Goal: Information Seeking & Learning: Learn about a topic

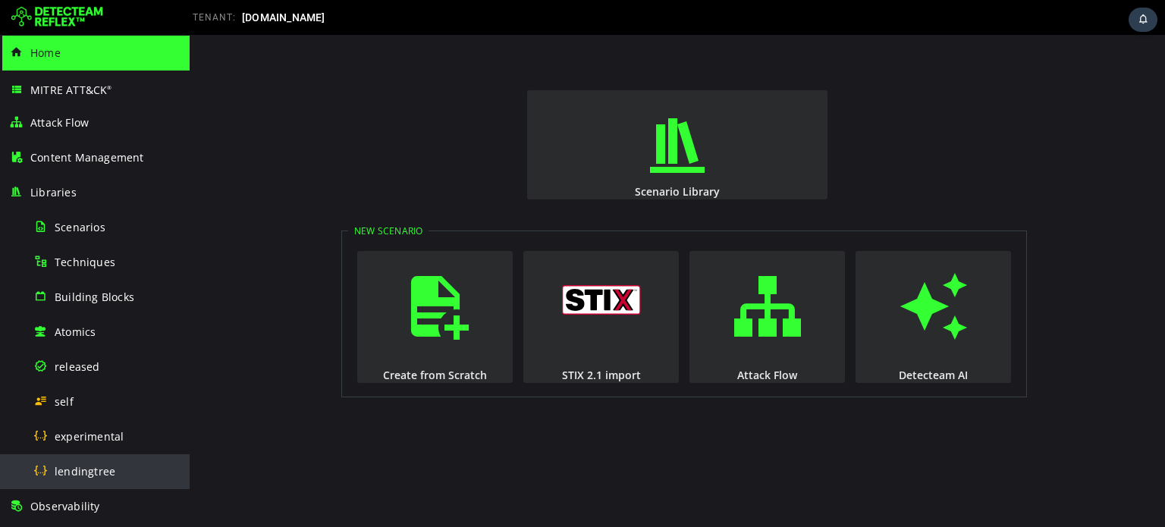
click at [106, 464] on span "lendingtree" at bounding box center [85, 471] width 61 height 14
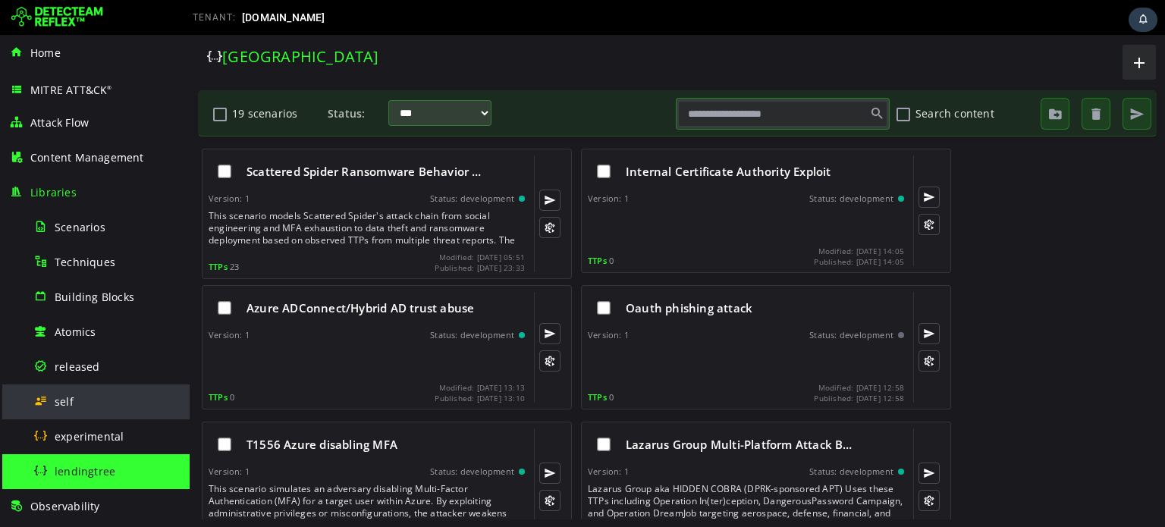
scroll to position [202, 0]
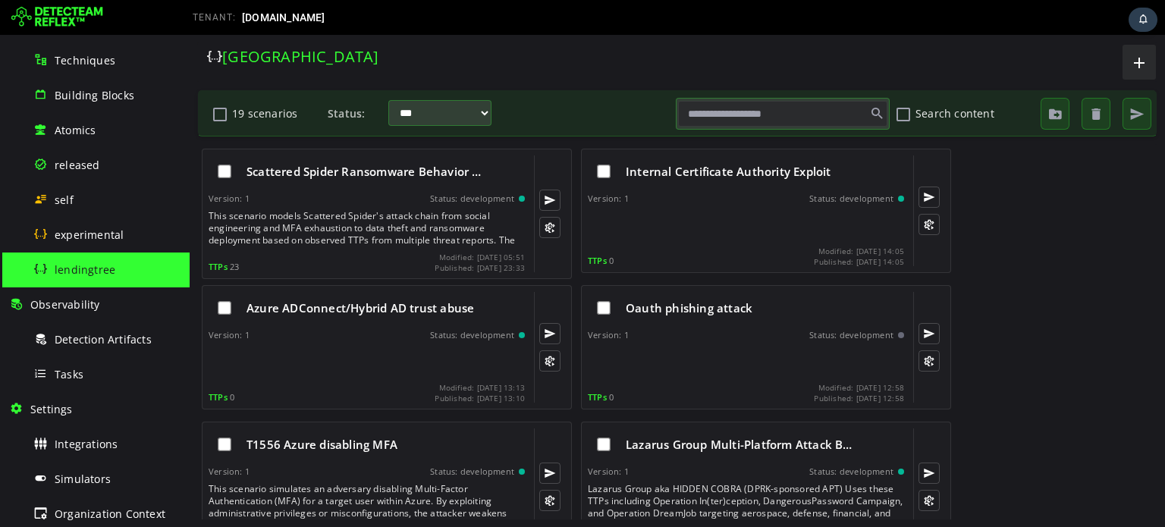
click at [740, 119] on input "text" at bounding box center [782, 114] width 209 height 26
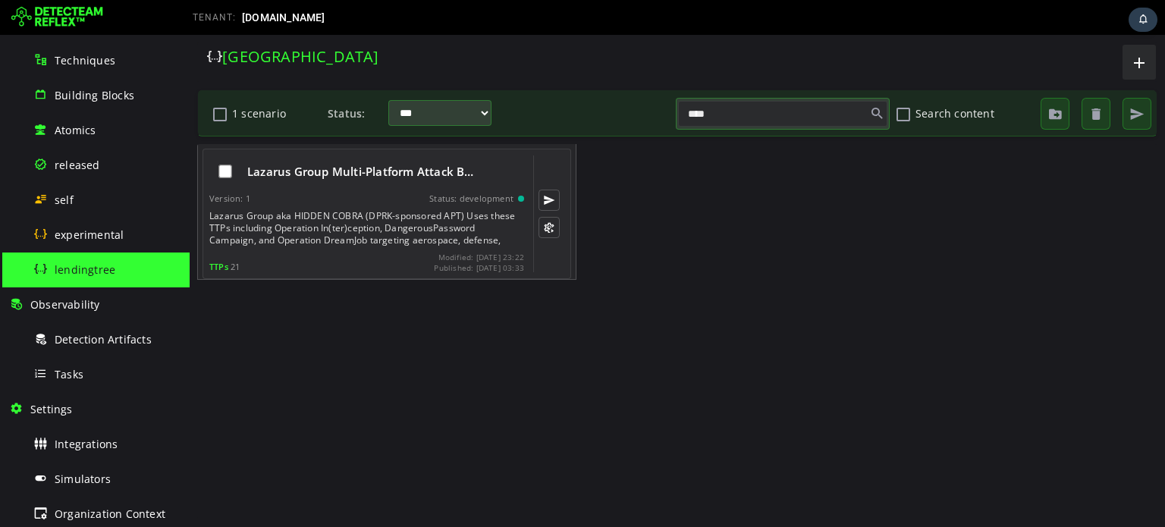
type input "****"
click at [307, 240] on div "Lazarus Group aka HIDDEN COBRA (DPRK-sponsored APT) Uses these TTPs including O…" at bounding box center [368, 228] width 318 height 36
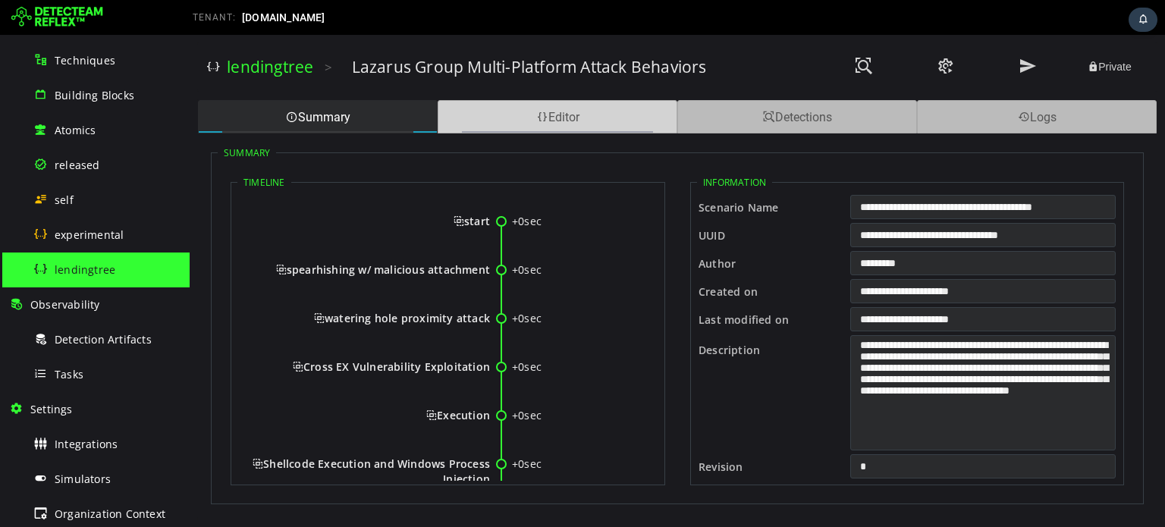
click at [492, 127] on div "Editor" at bounding box center [558, 116] width 240 height 33
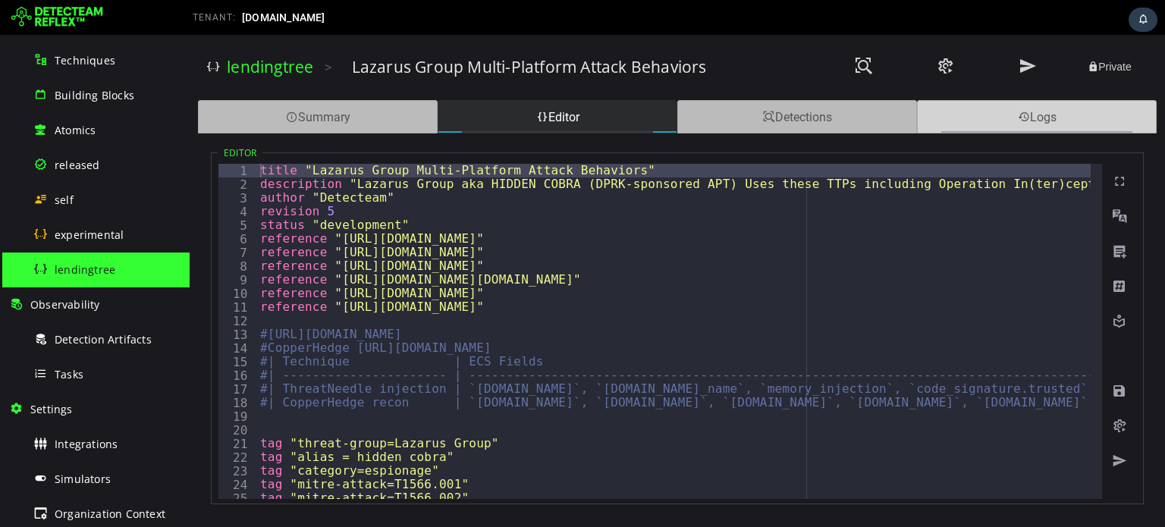
click at [1096, 101] on div "Logs" at bounding box center [1037, 116] width 240 height 33
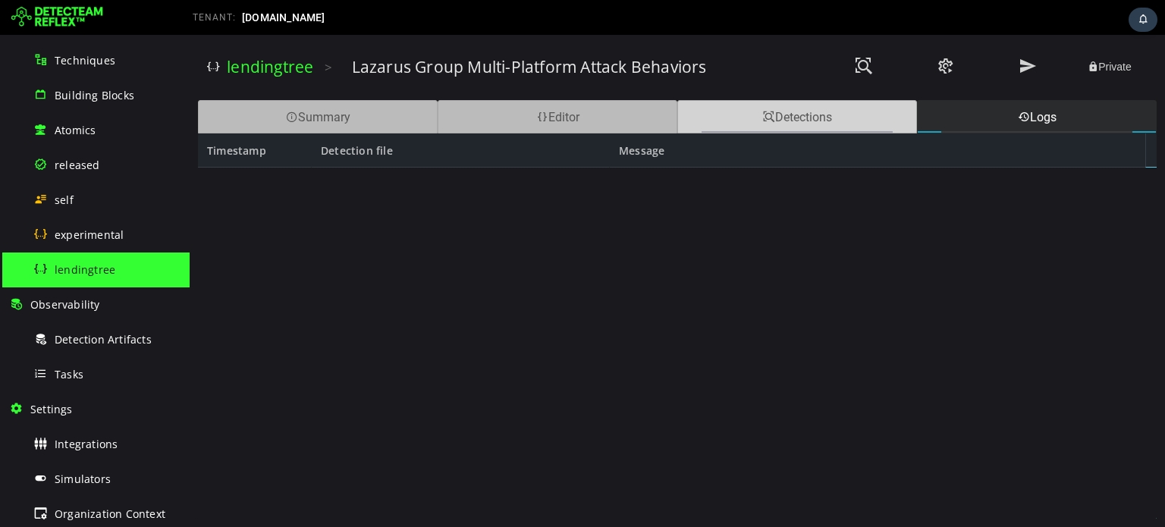
click at [822, 118] on div "Detections" at bounding box center [798, 116] width 240 height 33
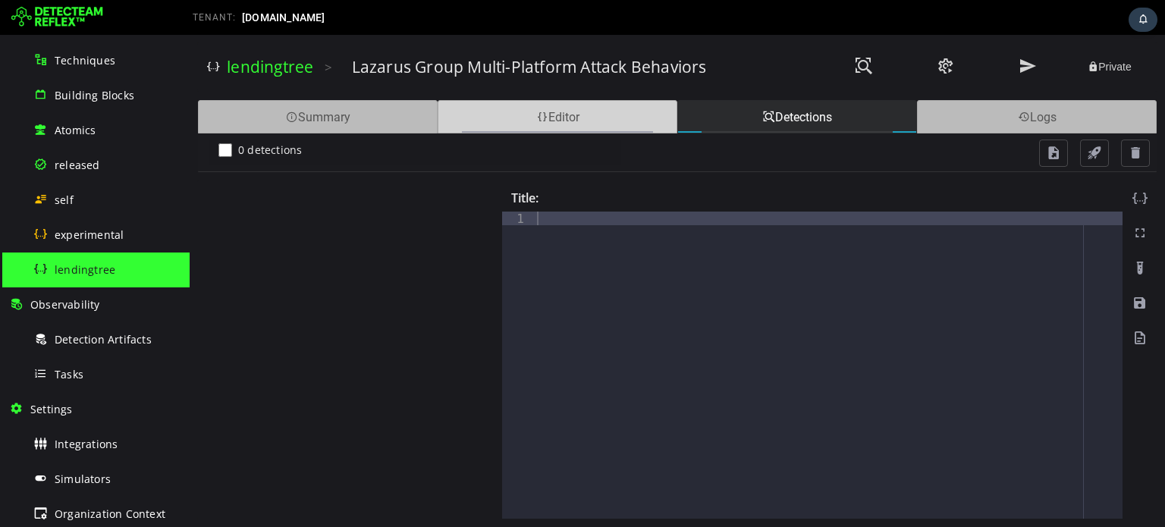
click at [561, 112] on div "Editor" at bounding box center [558, 116] width 240 height 33
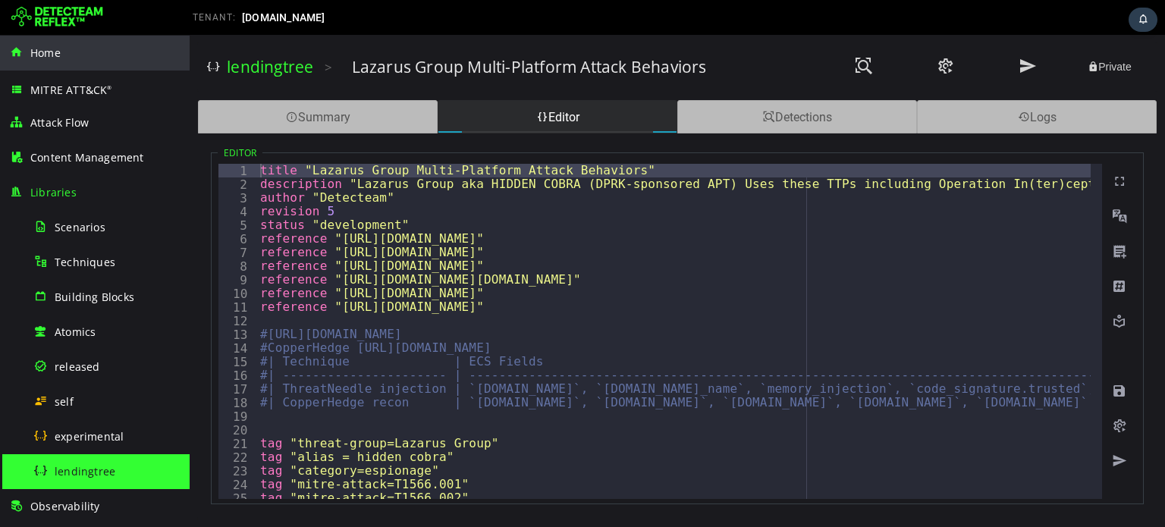
click at [49, 58] on span "Home" at bounding box center [45, 53] width 30 height 14
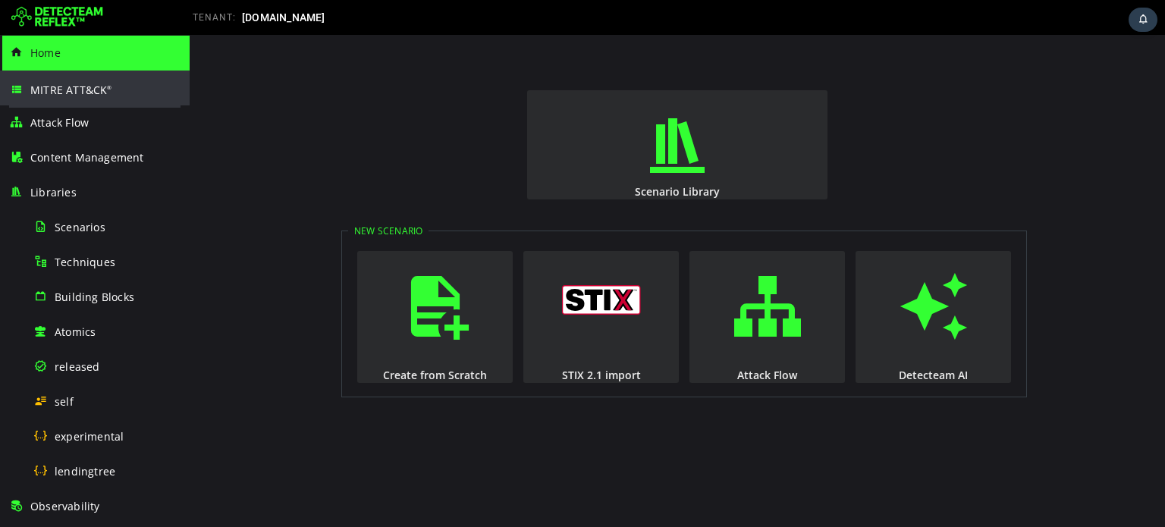
click at [54, 83] on span "MITRE ATT&CK ®" at bounding box center [71, 90] width 82 height 14
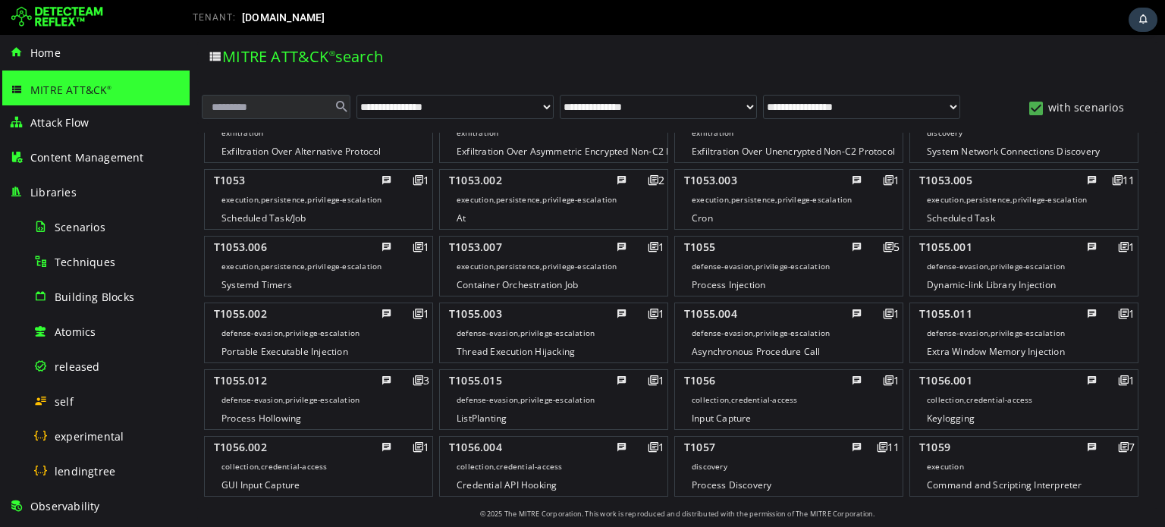
scroll to position [768, 0]
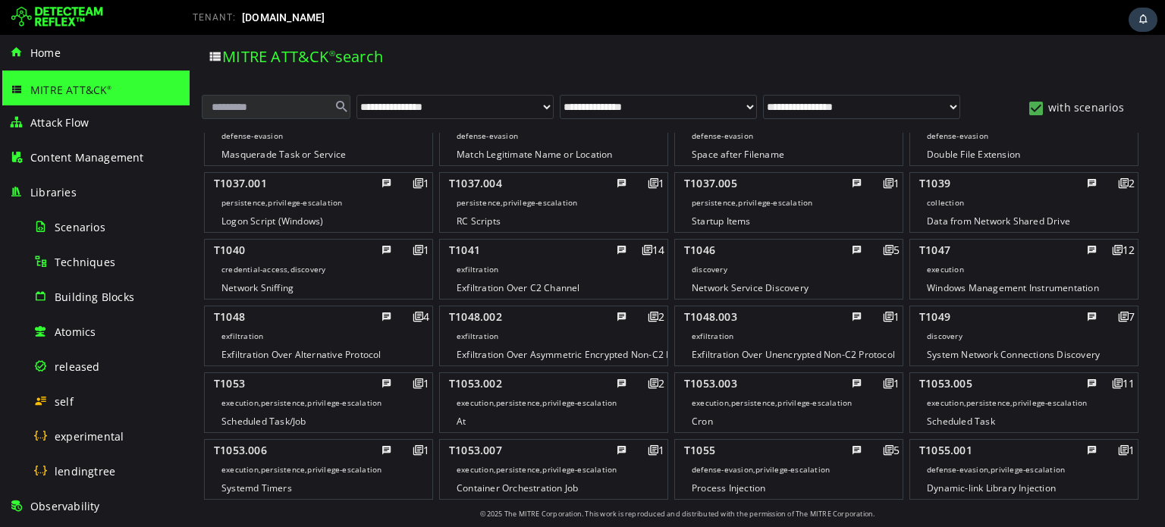
click at [541, 100] on select "**********" at bounding box center [455, 107] width 197 height 24
select select "**********"
click at [357, 95] on select "**********" at bounding box center [455, 107] width 197 height 24
click at [629, 111] on select "**********" at bounding box center [658, 107] width 197 height 24
select select "**********"
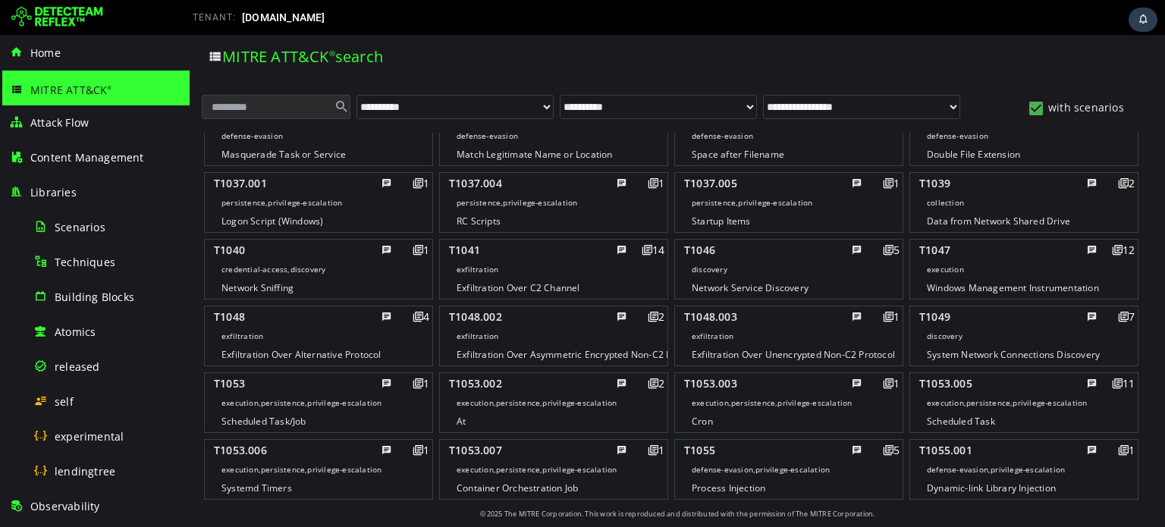
click at [560, 95] on select "**********" at bounding box center [658, 107] width 197 height 24
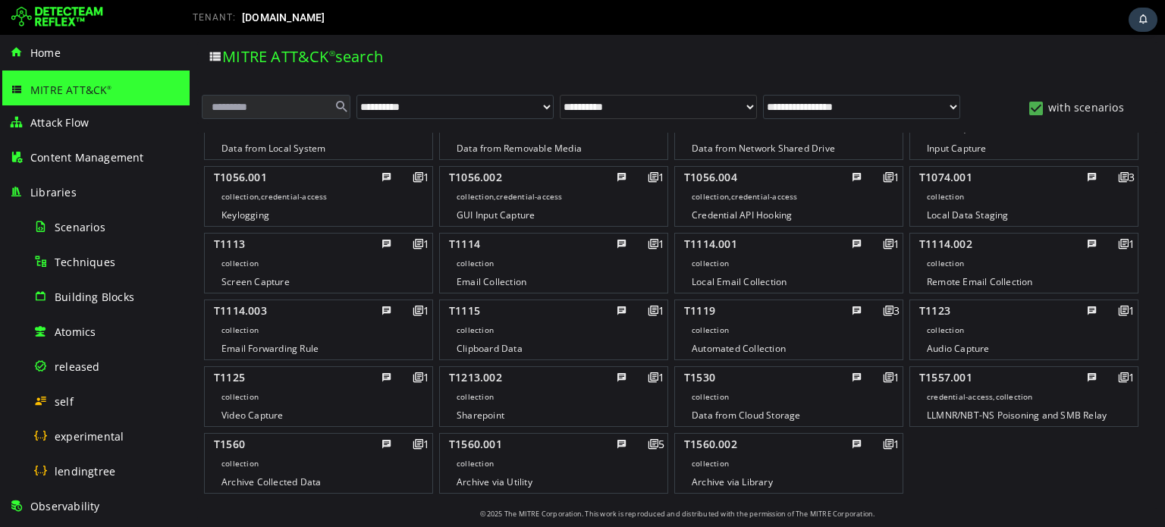
scroll to position [46, 0]
click at [517, 179] on div "T1056.002" at bounding box center [533, 177] width 168 height 18
click at [423, 158] on footer "GUI Input Capture" at bounding box center [318, 148] width 209 height 19
click at [325, 155] on span "GUI Input Capture" at bounding box center [274, 148] width 104 height 13
click at [523, 200] on div "T1056.002 1 collection,credential-access GUI Input Capture" at bounding box center [553, 196] width 229 height 61
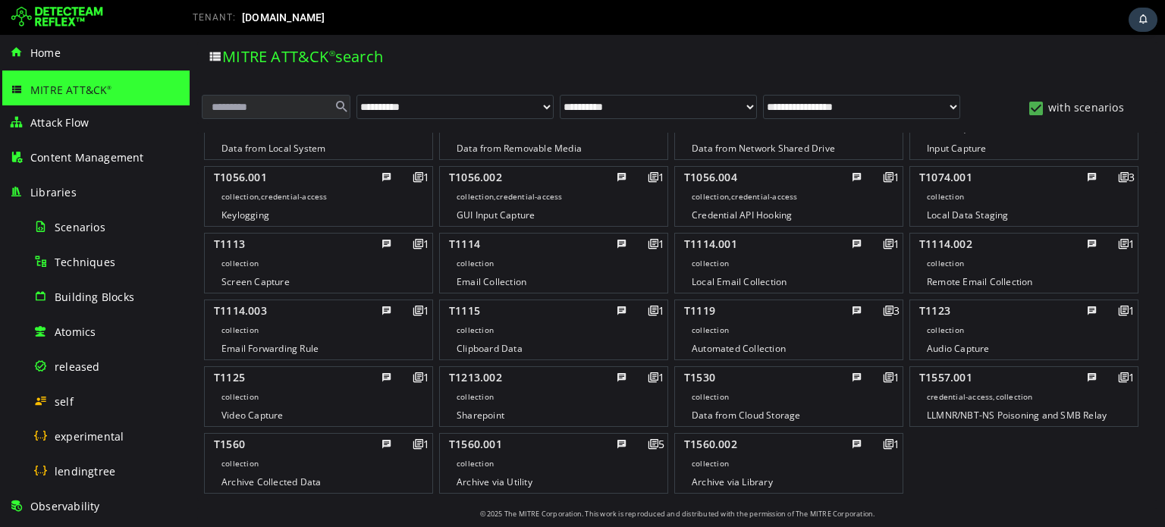
click at [423, 139] on middle "collection,credential-access" at bounding box center [318, 129] width 209 height 19
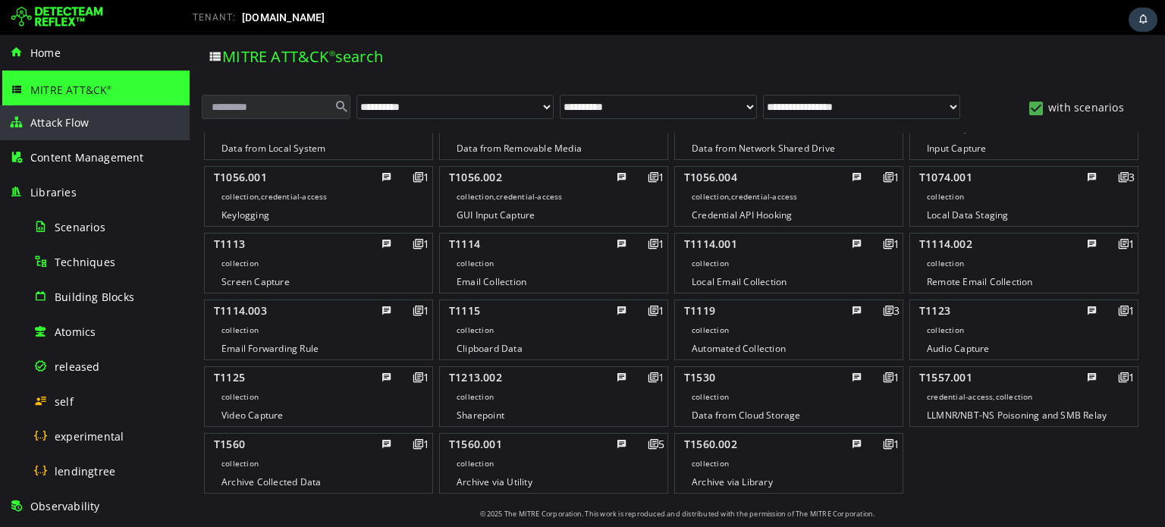
click at [88, 135] on div "Attack Flow" at bounding box center [94, 122] width 171 height 35
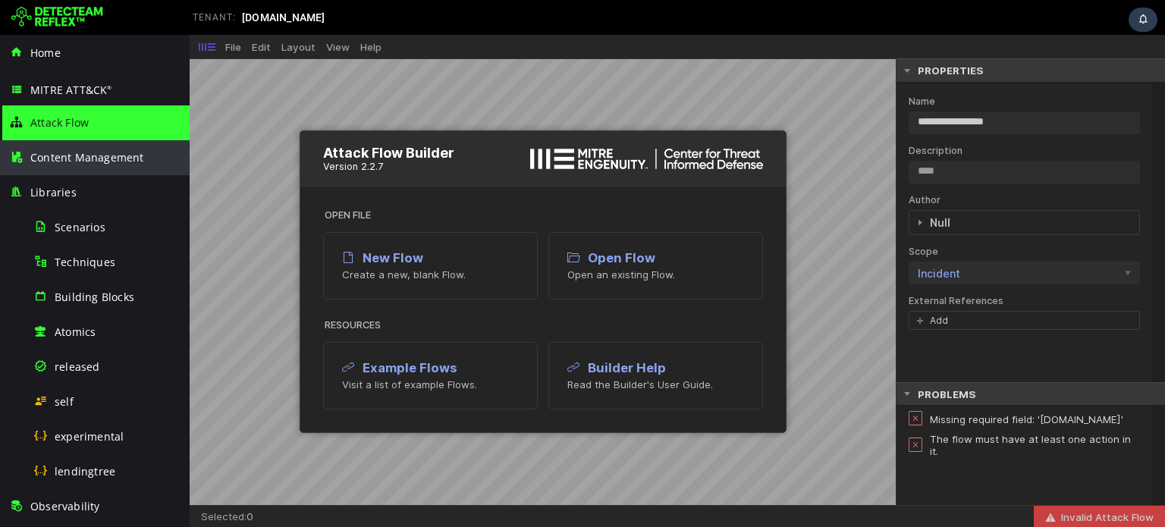
click at [90, 165] on div "Content Management" at bounding box center [94, 157] width 171 height 35
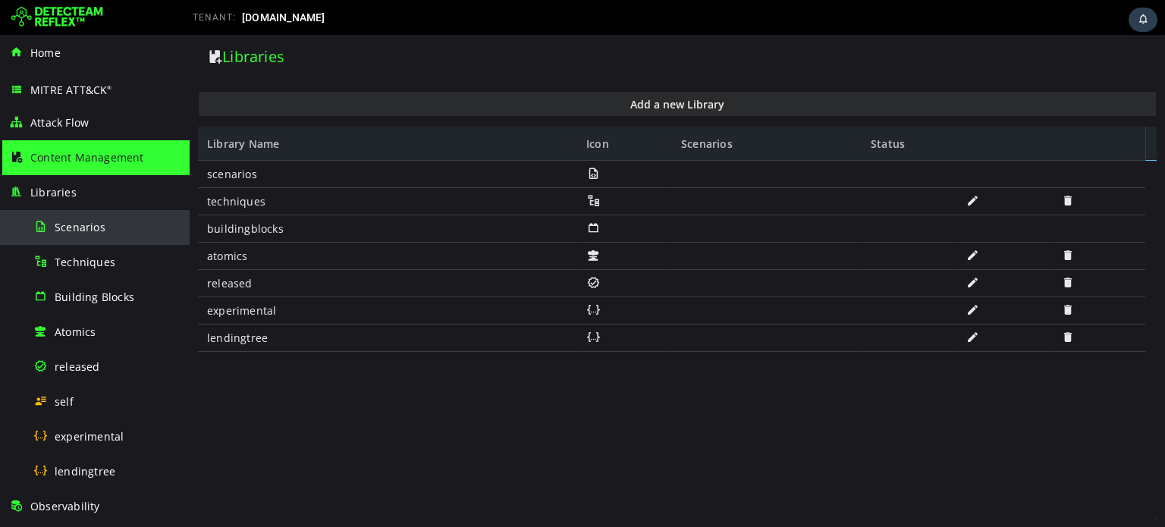
click at [88, 218] on div "Scenarios" at bounding box center [106, 227] width 147 height 34
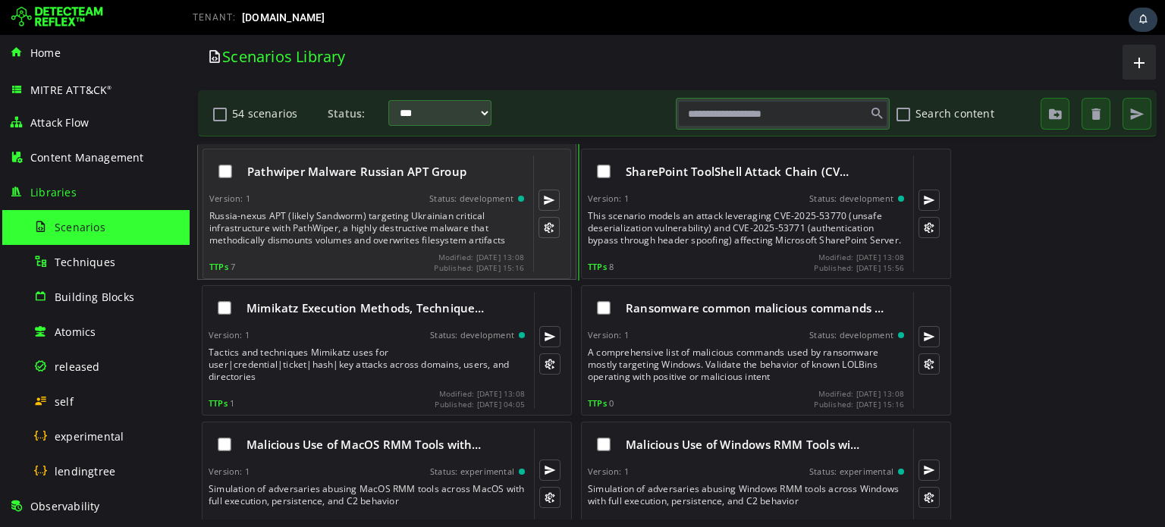
click at [360, 197] on div "Version: 1 Status: development" at bounding box center [366, 198] width 315 height 11
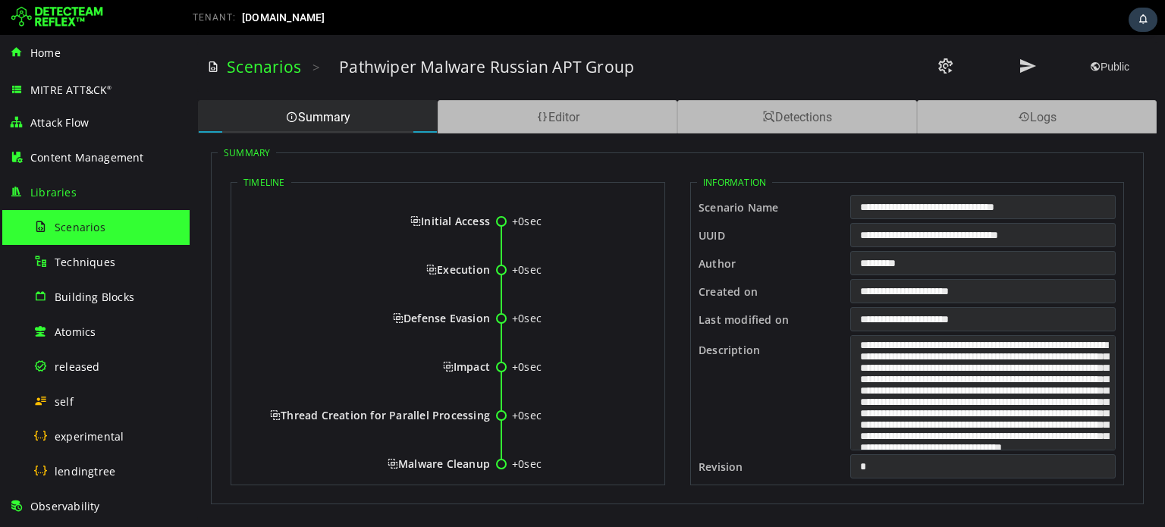
click at [1115, 62] on span "Public" at bounding box center [1109, 67] width 39 height 12
click at [558, 101] on div "Editor" at bounding box center [558, 116] width 240 height 33
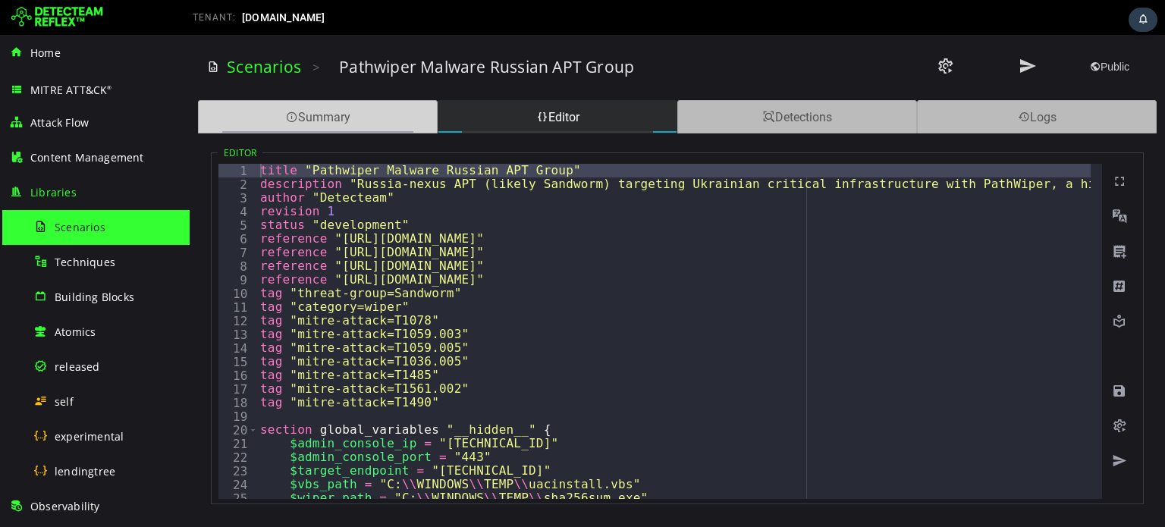
click at [344, 114] on div "Summary" at bounding box center [318, 116] width 240 height 33
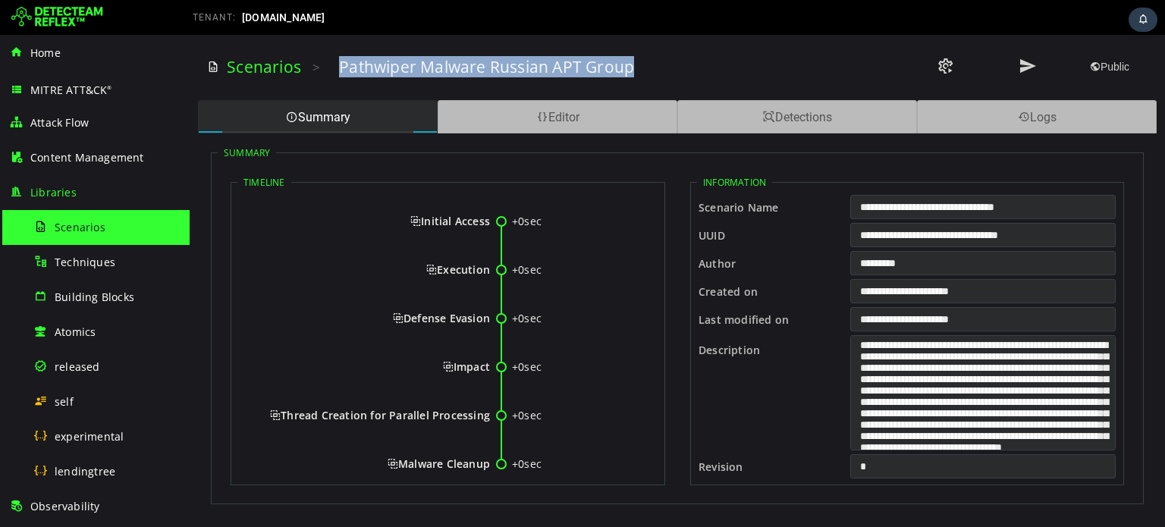
drag, startPoint x: 338, startPoint y: 64, endPoint x: 640, endPoint y: 67, distance: 302.0
click at [640, 67] on div "Pathwiper Malware Russian APT Group" at bounding box center [575, 66] width 472 height 21
copy h3 "Pathwiper Malware Russian APT Group"
click at [438, 68] on h3 "Pathwiper Malware Russian APT Group" at bounding box center [486, 66] width 295 height 21
drag, startPoint x: 342, startPoint y: 68, endPoint x: 633, endPoint y: 68, distance: 290.6
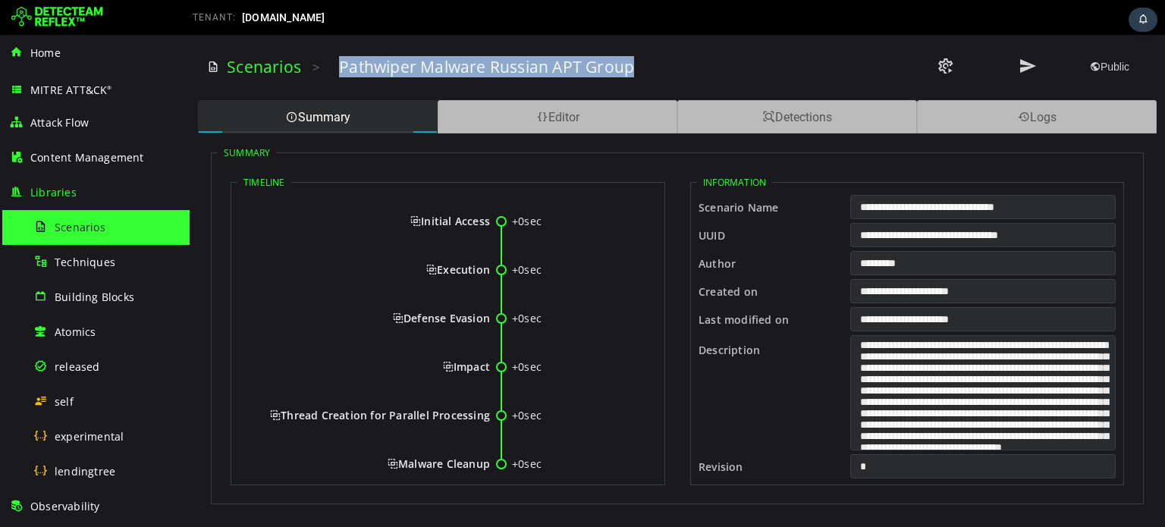
click at [633, 68] on div "Pathwiper Malware Russian APT Group" at bounding box center [575, 66] width 472 height 21
copy h3 "Pathwiper Malware Russian APT Group"
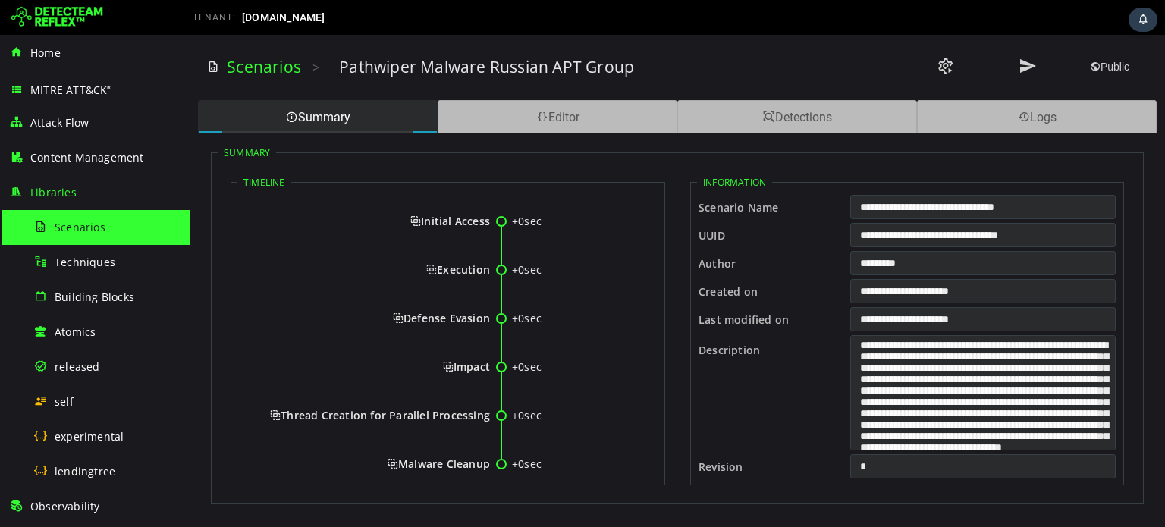
click at [269, 247] on div "Initial Access" at bounding box center [369, 233] width 244 height 39
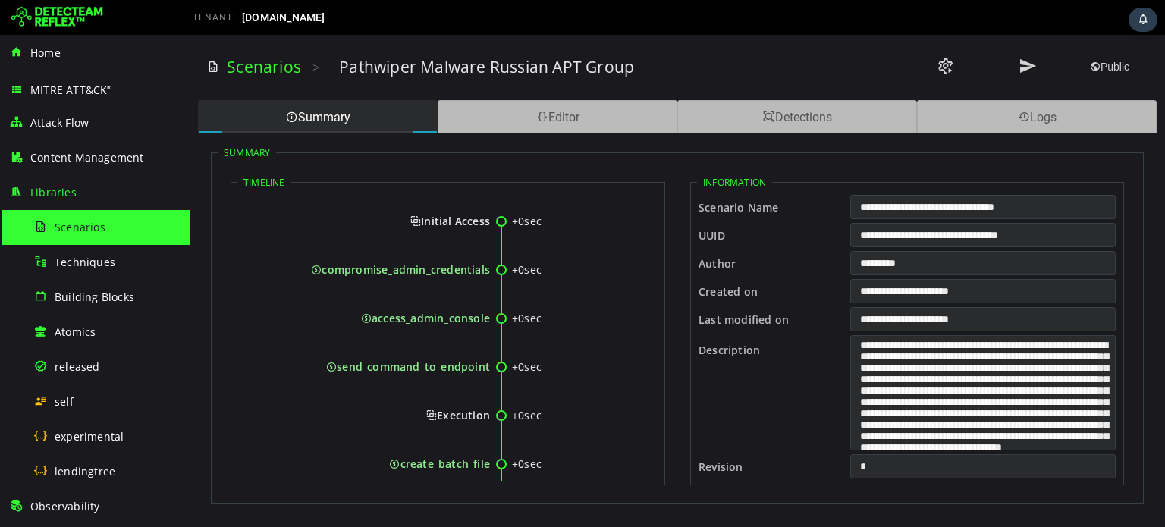
click at [269, 247] on div "Initial Access" at bounding box center [369, 233] width 244 height 39
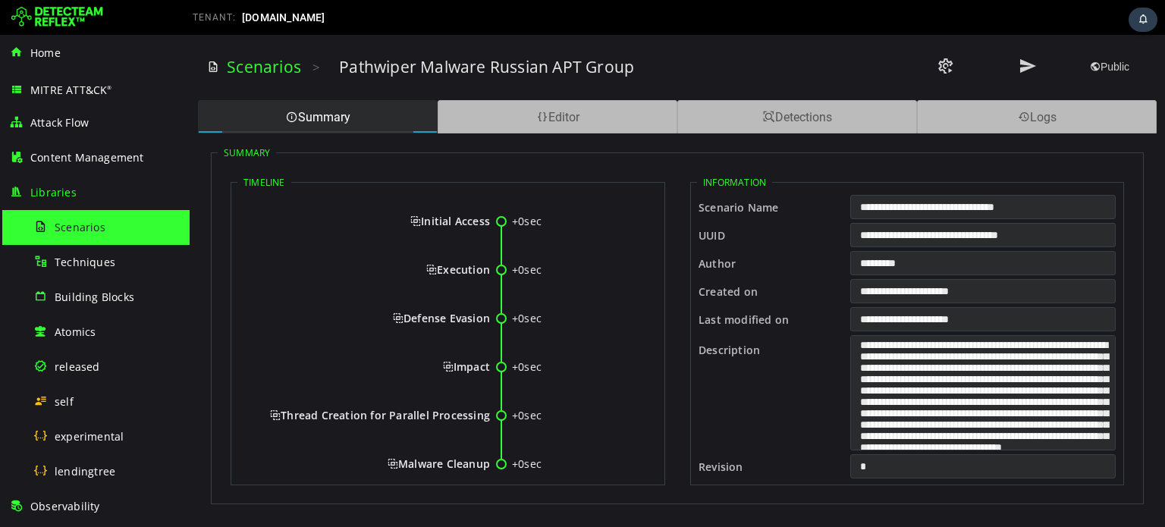
click at [307, 263] on div "Execution" at bounding box center [369, 270] width 244 height 15
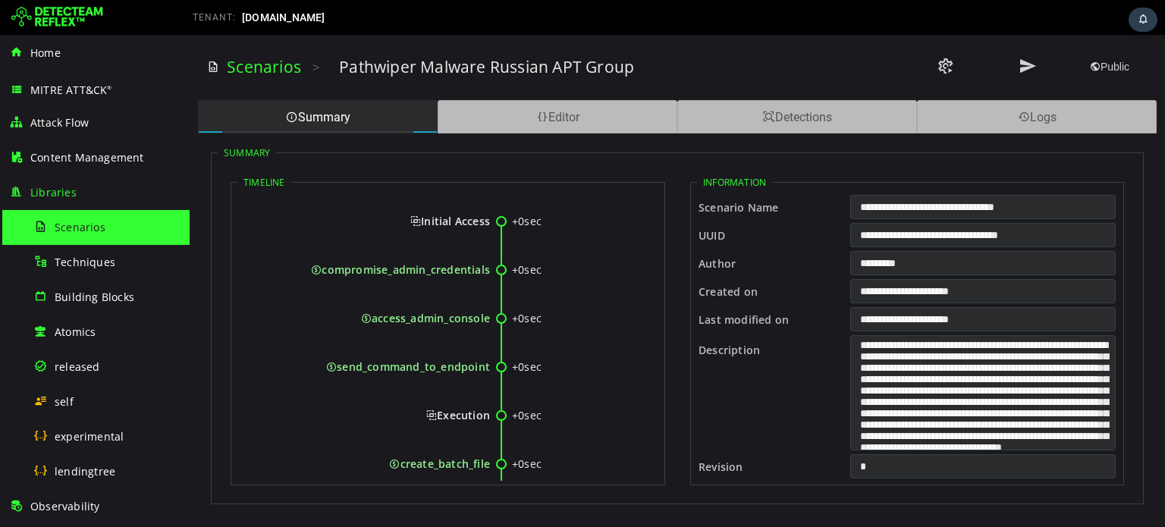
click at [459, 224] on span "Initial Access" at bounding box center [450, 221] width 80 height 14
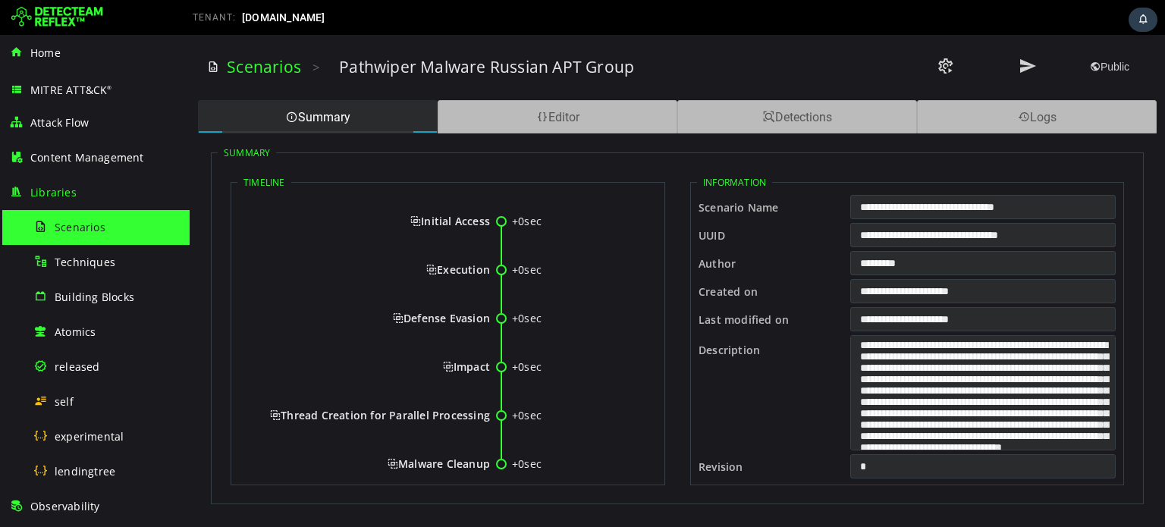
click at [483, 264] on span "Execution" at bounding box center [458, 270] width 64 height 14
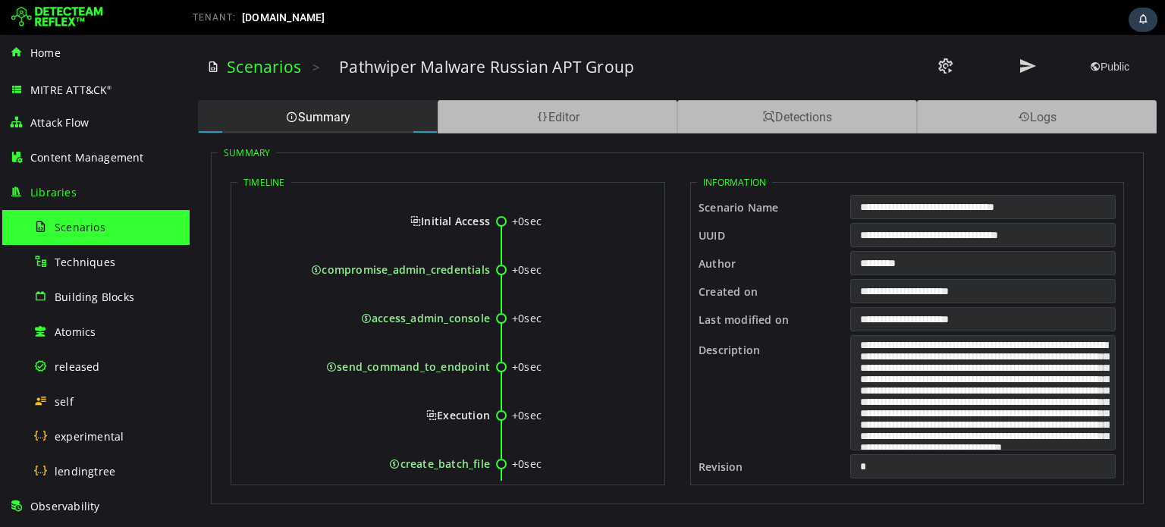
click at [473, 410] on span "Execution" at bounding box center [458, 415] width 64 height 14
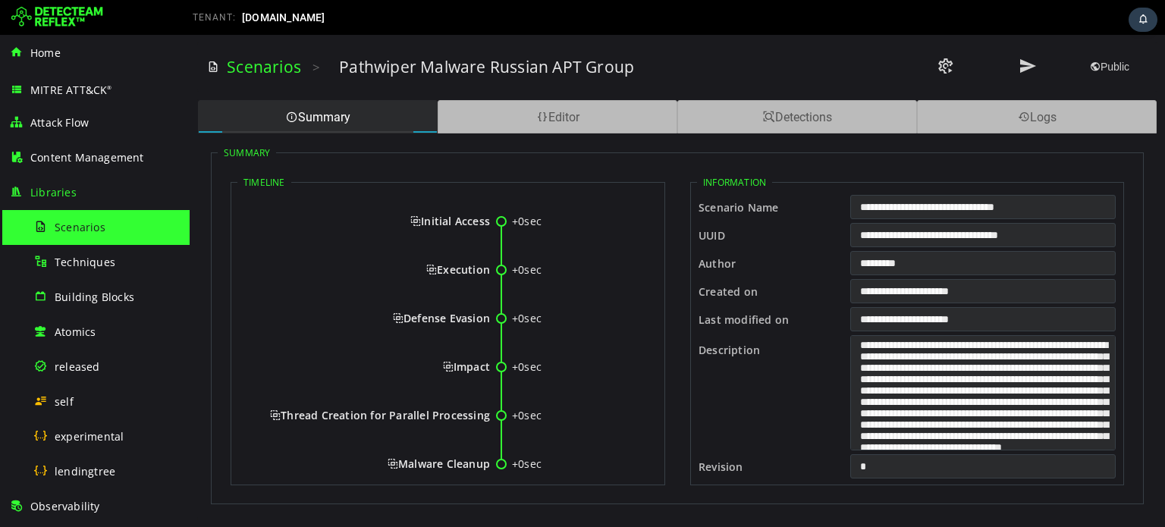
click at [462, 323] on span "Defense Evasion" at bounding box center [441, 318] width 97 height 14
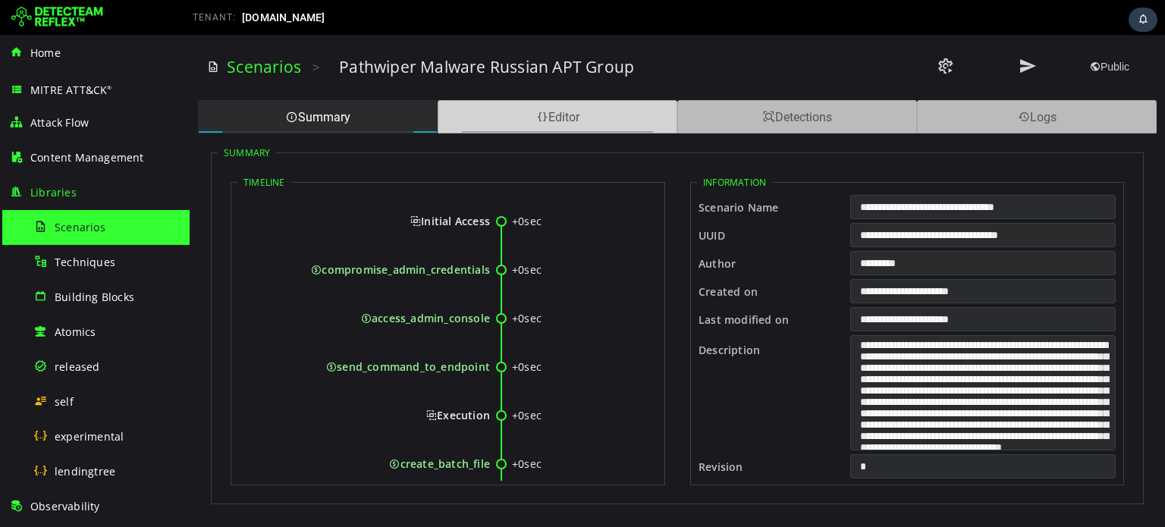
click at [601, 105] on div "Editor" at bounding box center [558, 116] width 240 height 33
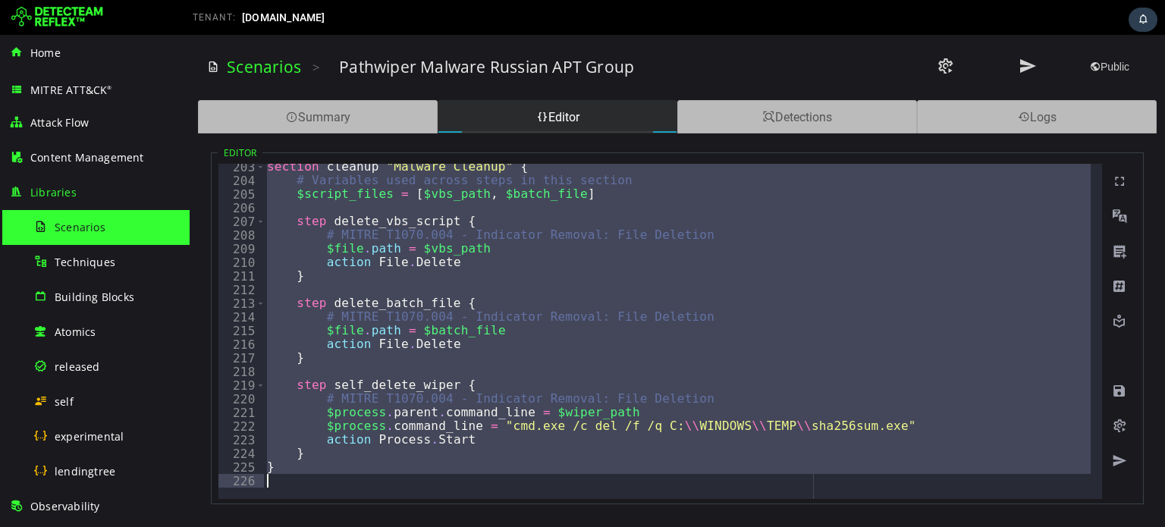
scroll to position [2762, 0]
drag, startPoint x: 237, startPoint y: 165, endPoint x: 490, endPoint y: 480, distance: 403.1
type textarea "*"
click at [383, 109] on div "Summary" at bounding box center [318, 116] width 240 height 33
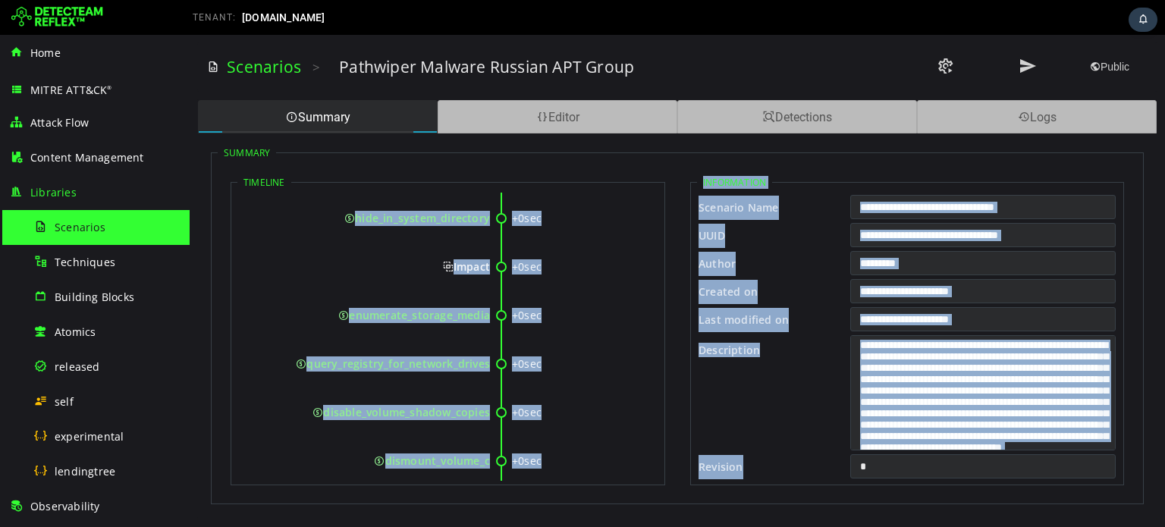
scroll to position [1095, 0]
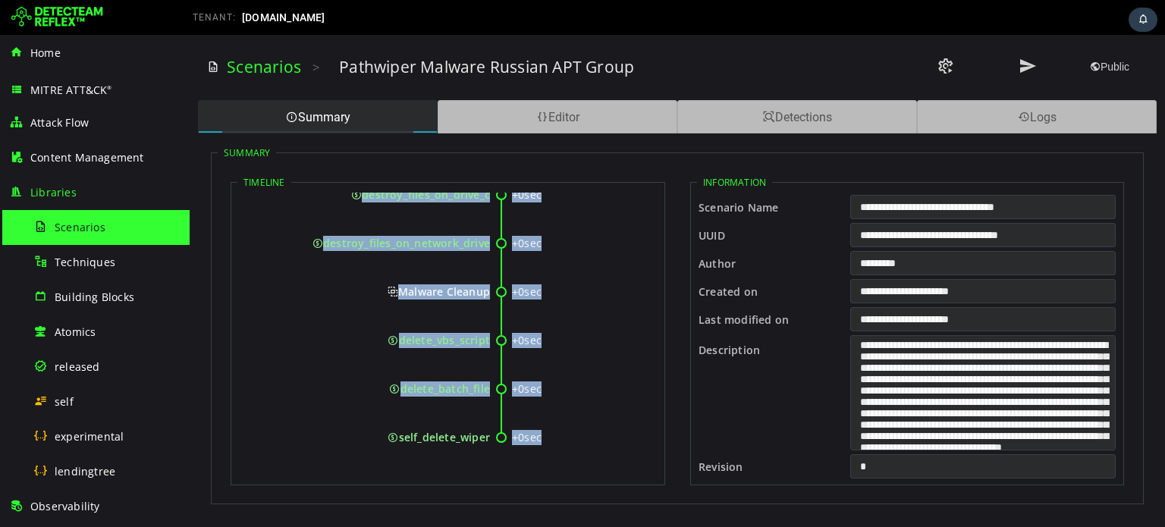
drag, startPoint x: 374, startPoint y: 213, endPoint x: 543, endPoint y: 437, distance: 280.6
copy div "Initial Access +0sec compromise_admin_credentials +0sec access_admin_console +0…"
click at [980, 362] on textarea "**********" at bounding box center [984, 392] width 266 height 115
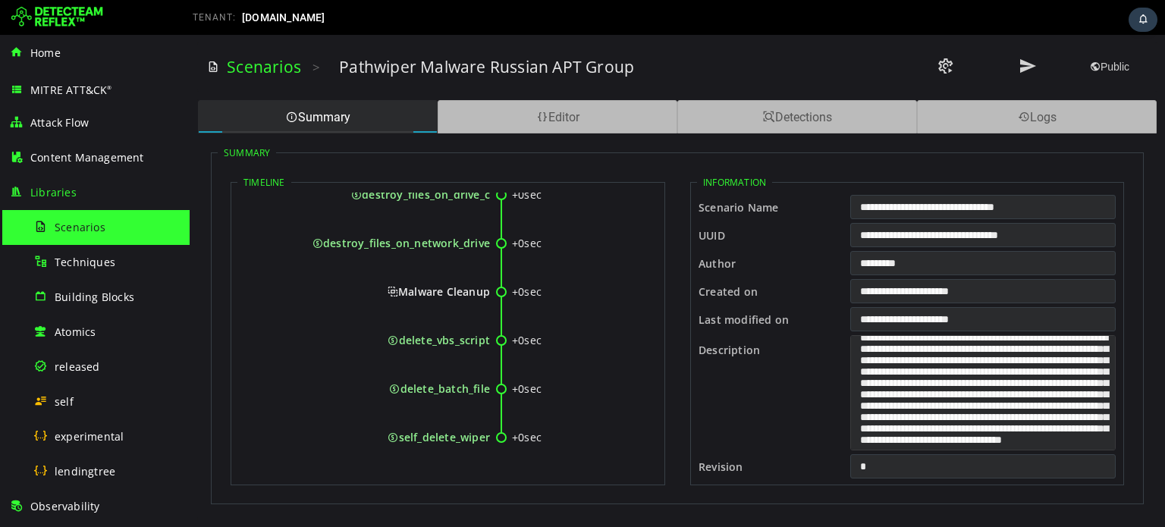
scroll to position [0, 0]
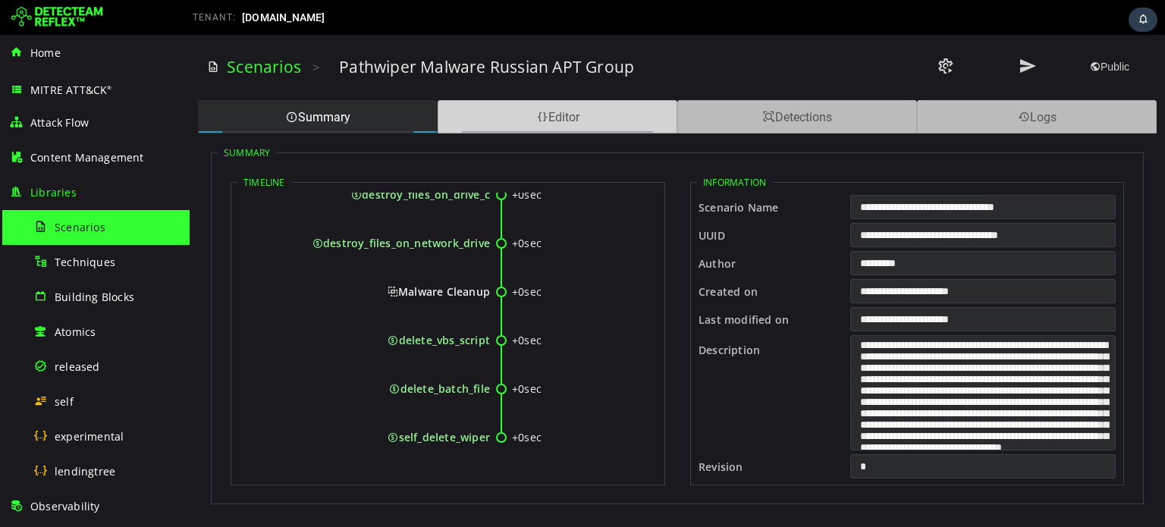
click at [627, 121] on div "Editor" at bounding box center [558, 116] width 240 height 33
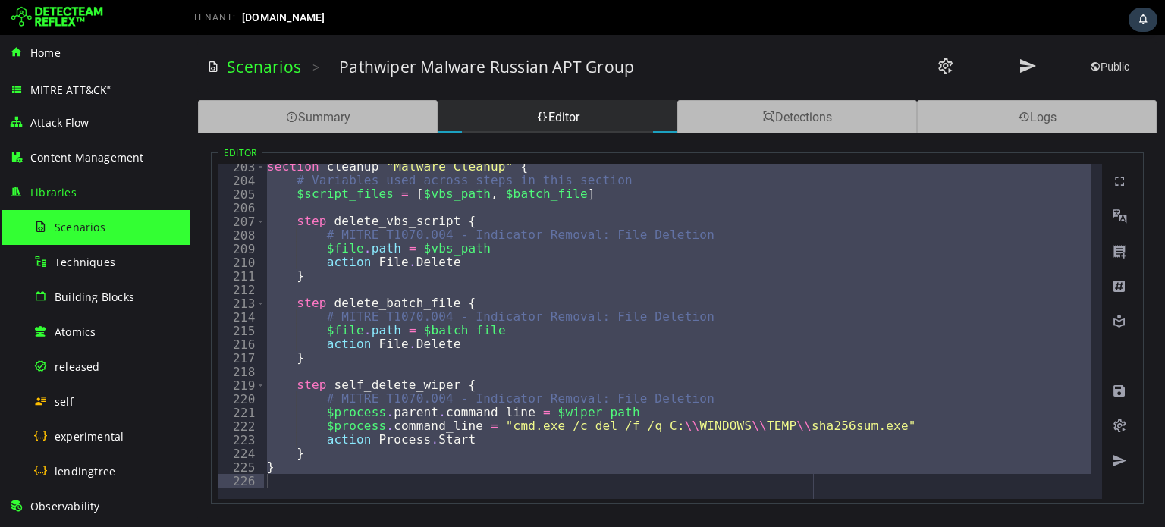
click at [619, 251] on div "section cleanup "Malware Cleanup" { # Variables used across steps in this secti…" at bounding box center [677, 331] width 827 height 335
type textarea "**********"
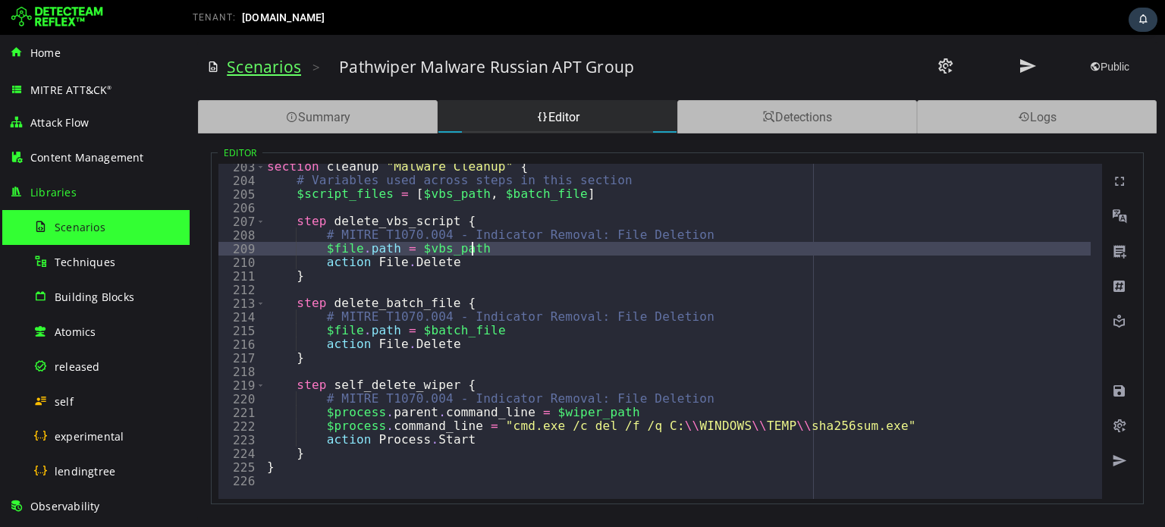
click at [265, 70] on link "Scenarios" at bounding box center [264, 66] width 74 height 21
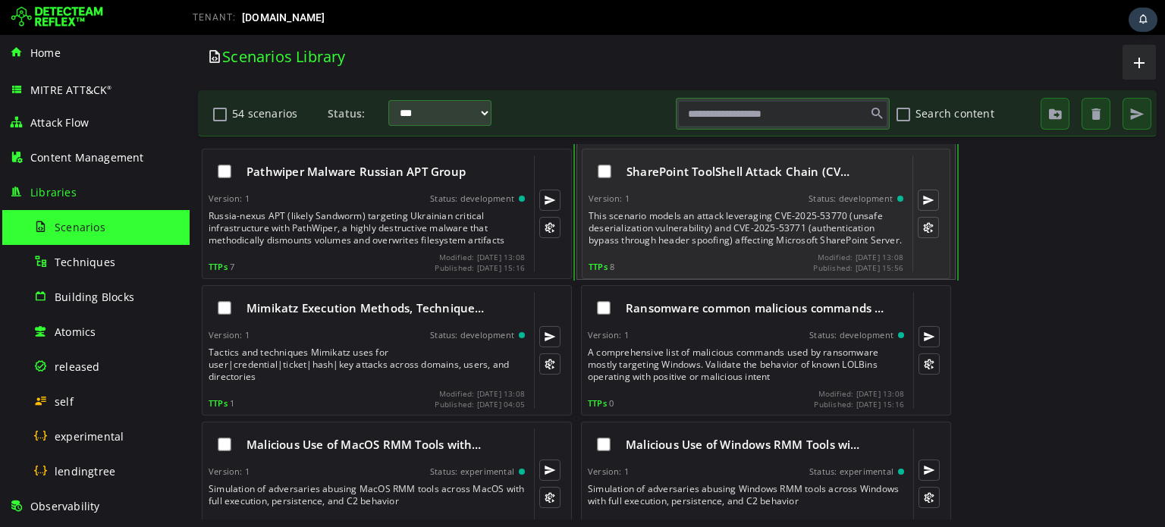
click at [651, 220] on div "This scenario models an attack leveraging CVE-2025-53770 (unsafe deserializatio…" at bounding box center [748, 228] width 318 height 36
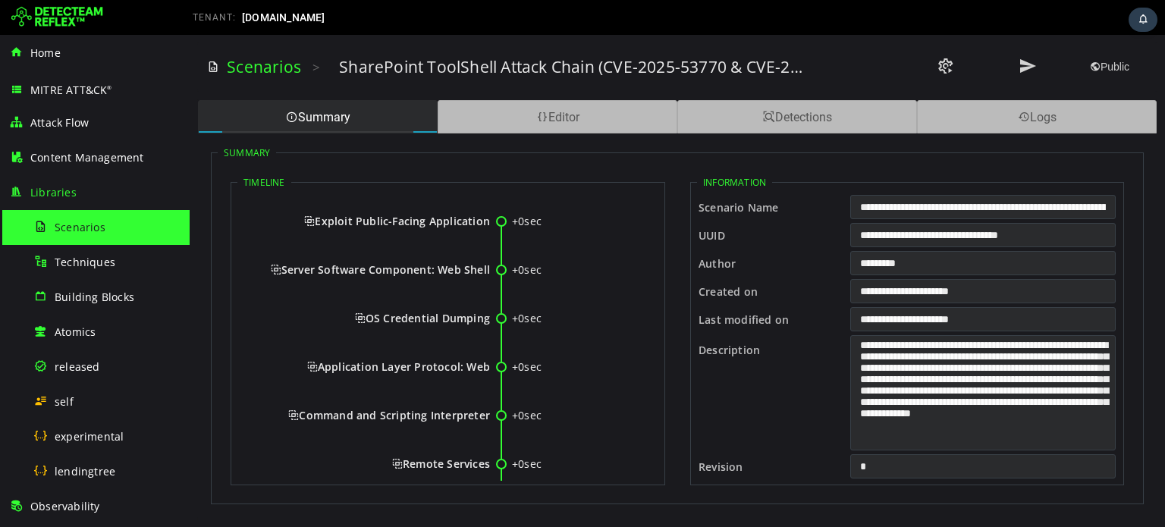
click at [401, 215] on span "Exploit Public-Facing Application" at bounding box center [397, 221] width 186 height 14
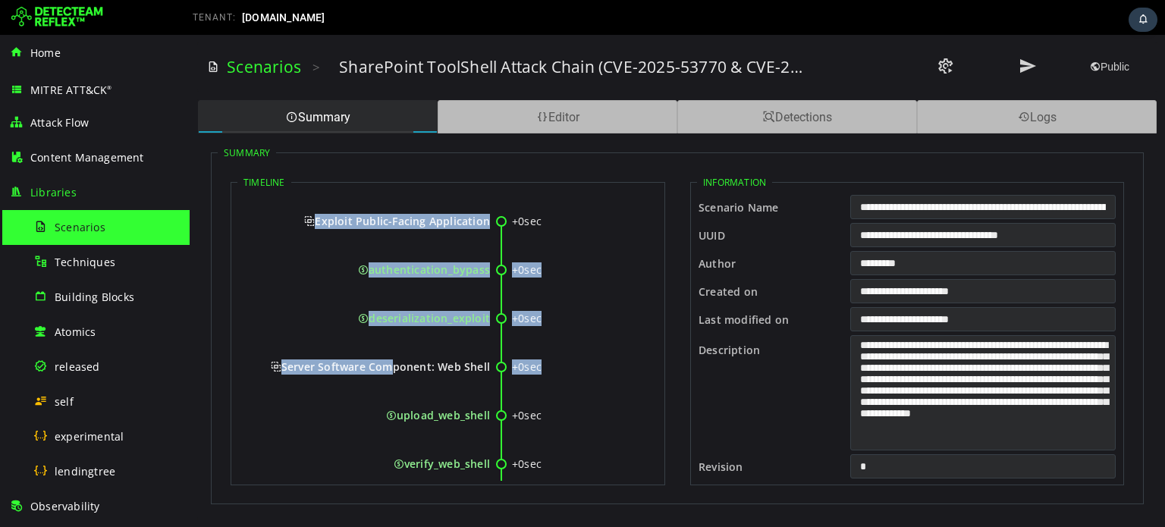
drag, startPoint x: 308, startPoint y: 217, endPoint x: 382, endPoint y: 376, distance: 175.1
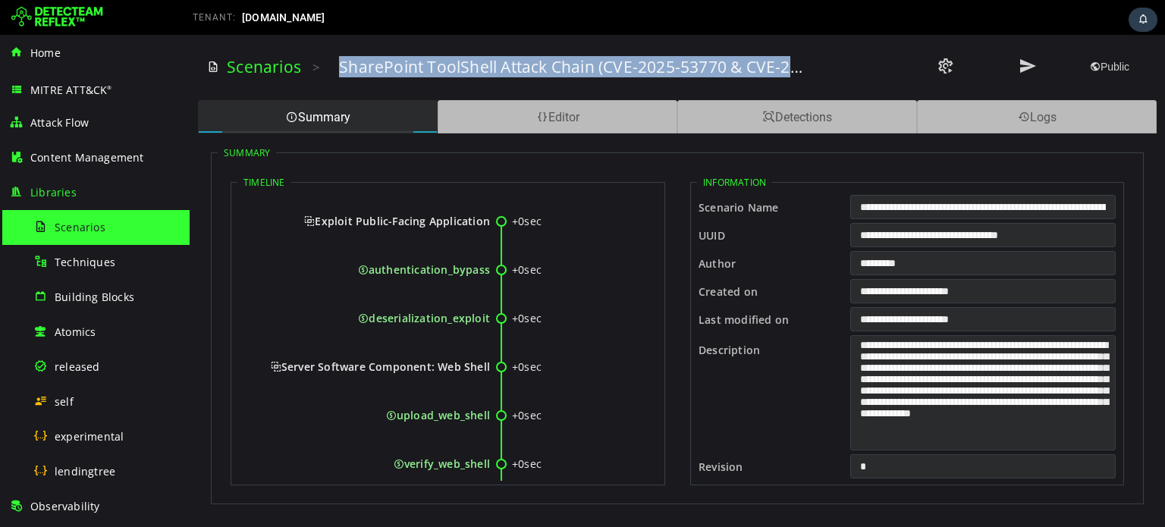
drag, startPoint x: 338, startPoint y: 70, endPoint x: 814, endPoint y: 70, distance: 476.5
click at [814, 70] on div "Scenarios > SharePoint ToolShell Attack Chain (CVE-2025-53770 & CVE-2025-53771)…" at bounding box center [677, 67] width 941 height 42
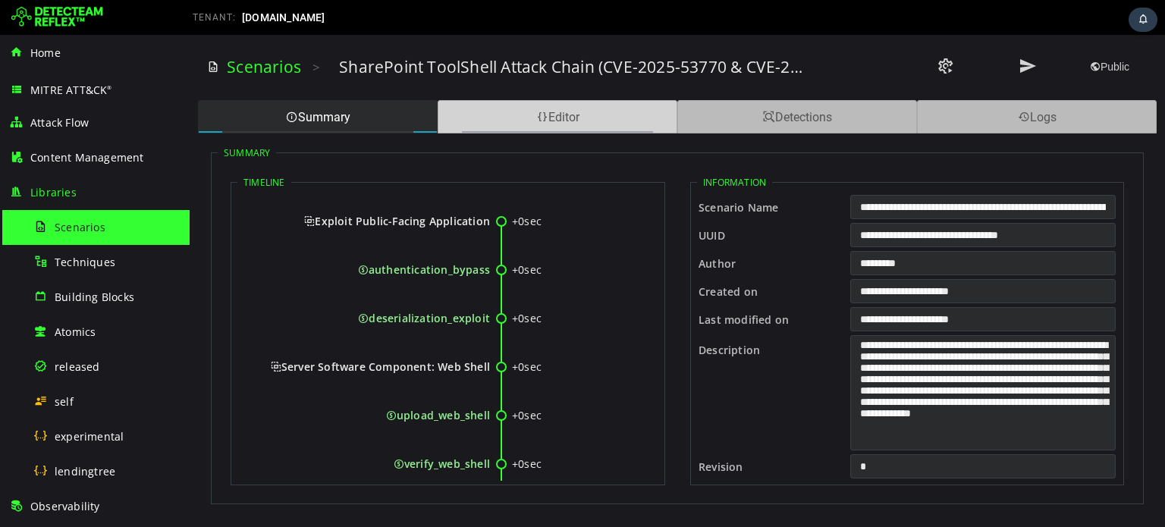
click at [550, 121] on div "Editor" at bounding box center [558, 116] width 240 height 33
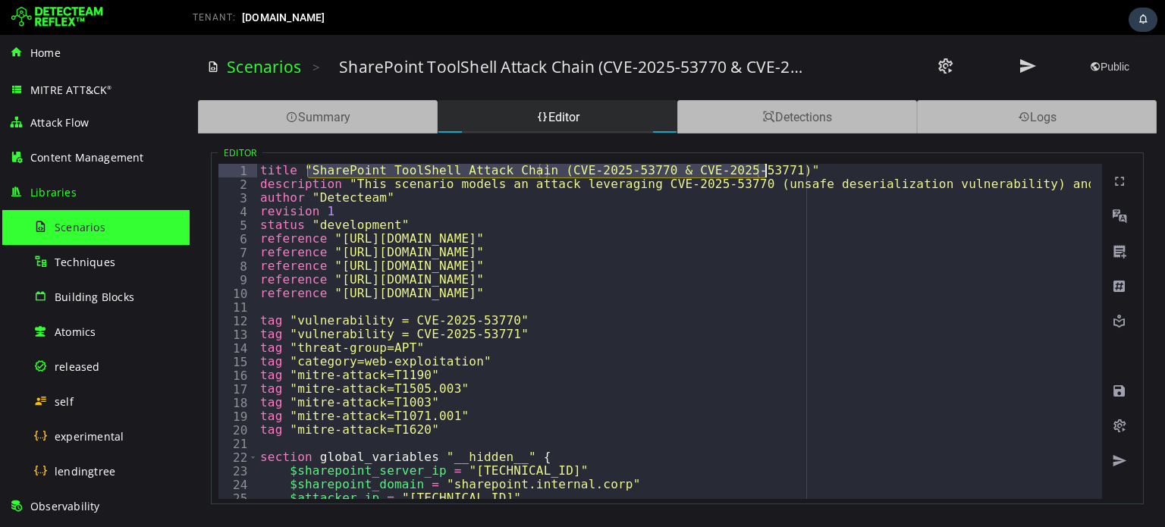
drag, startPoint x: 309, startPoint y: 165, endPoint x: 764, endPoint y: 168, distance: 455.2
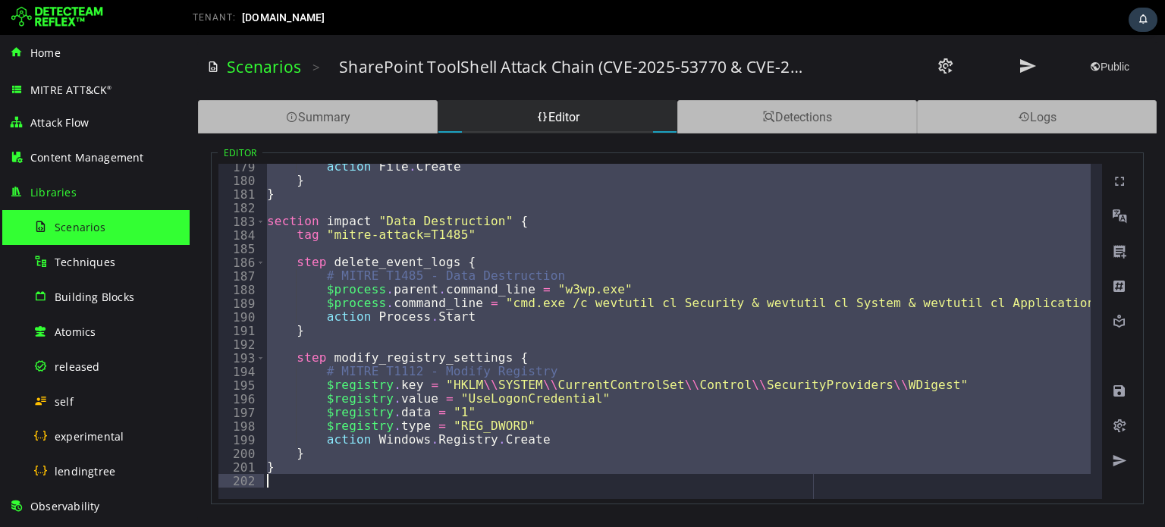
scroll to position [2434, 0]
drag, startPoint x: 257, startPoint y: 166, endPoint x: 433, endPoint y: 561, distance: 432.0
click at [433, 527] on html "XXXXXXXXXXXXXXXXXXXXXXXXXXXXXXXXXXXXXXXXXXXXXXXXXXXXXXXXXXXXXXXXXXXXXXXXXXXXXXX…" at bounding box center [678, 281] width 976 height 492
type textarea "*"
click at [387, 112] on div "Summary" at bounding box center [318, 116] width 240 height 33
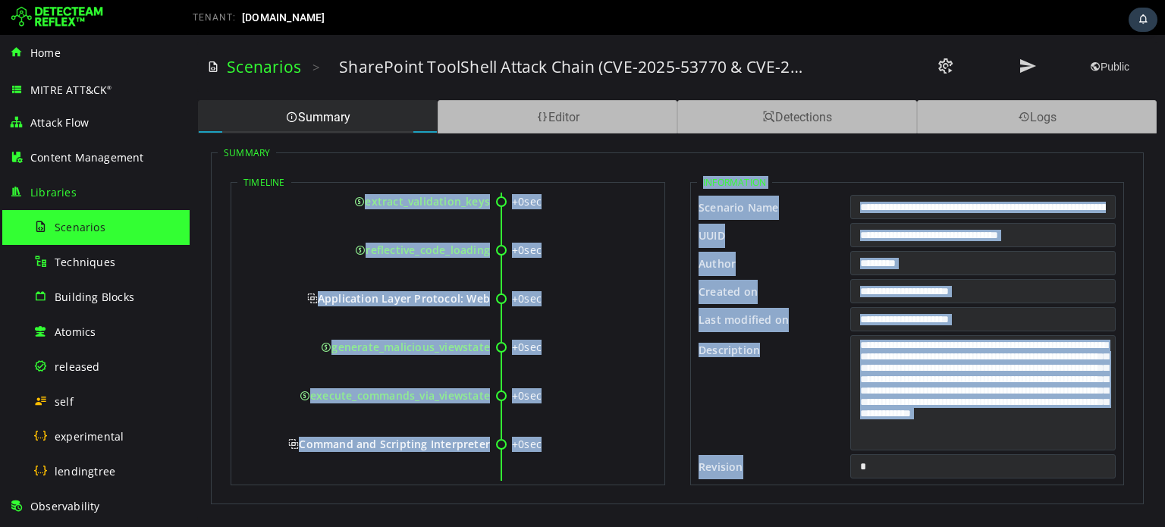
scroll to position [803, 0]
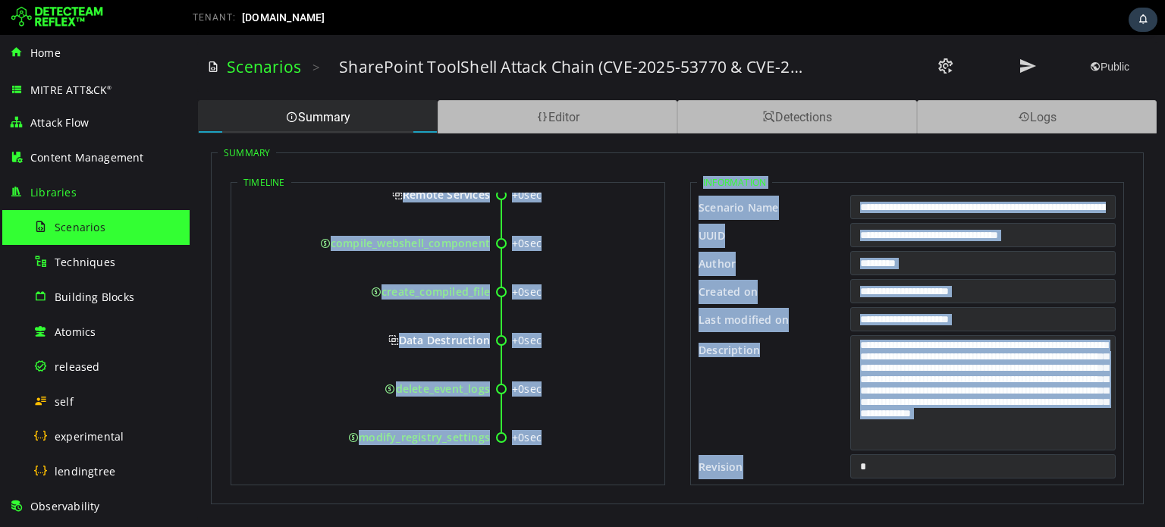
drag, startPoint x: 303, startPoint y: 212, endPoint x: 489, endPoint y: 442, distance: 295.1
copy div "Exploit Public-Facing Application +0sec authentication_bypass +0sec deserializa…"
click at [450, 307] on div "create_compiled_file" at bounding box center [369, 304] width 244 height 39
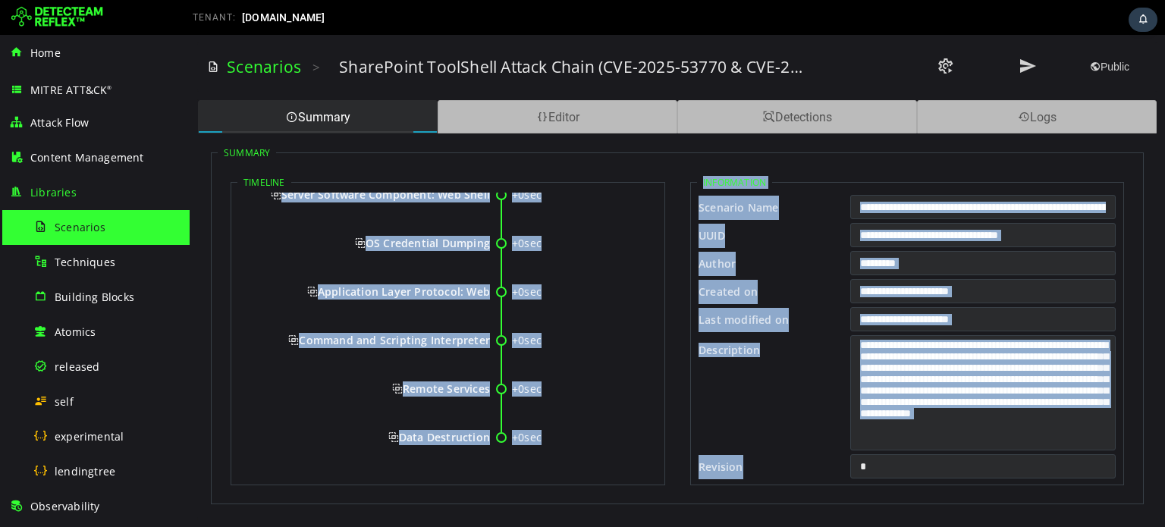
scroll to position [0, 0]
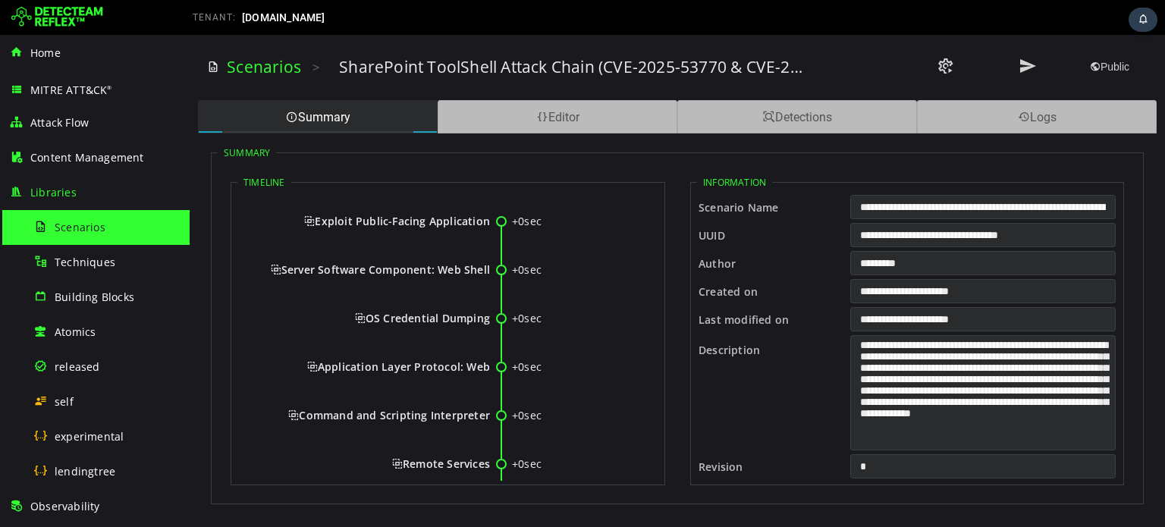
click at [338, 218] on span "Exploit Public-Facing Application" at bounding box center [397, 221] width 186 height 14
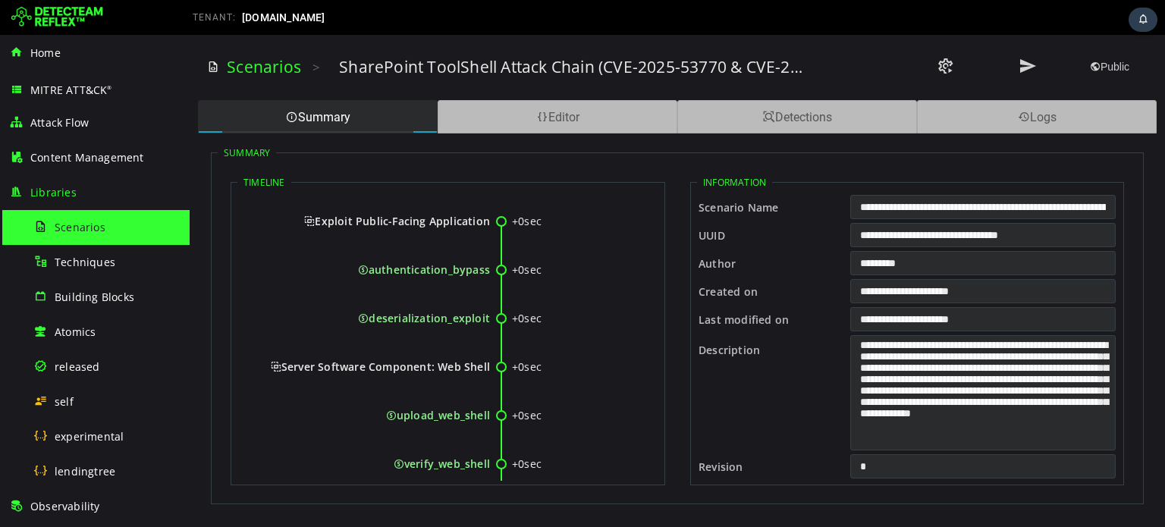
click at [362, 228] on div "Exploit Public-Facing Application" at bounding box center [369, 233] width 244 height 39
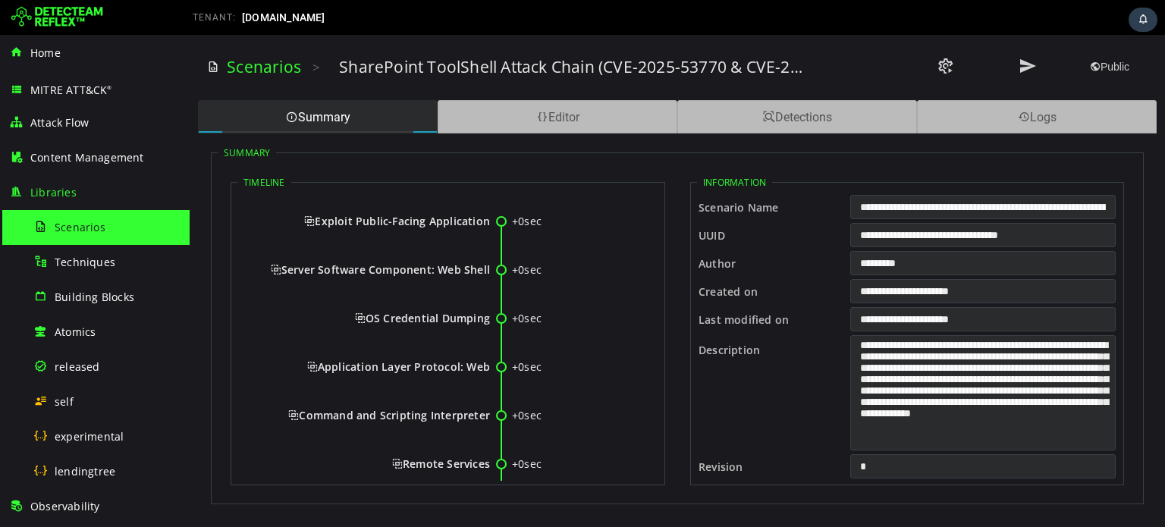
click at [357, 324] on span "OS Credential Dumping" at bounding box center [422, 318] width 135 height 14
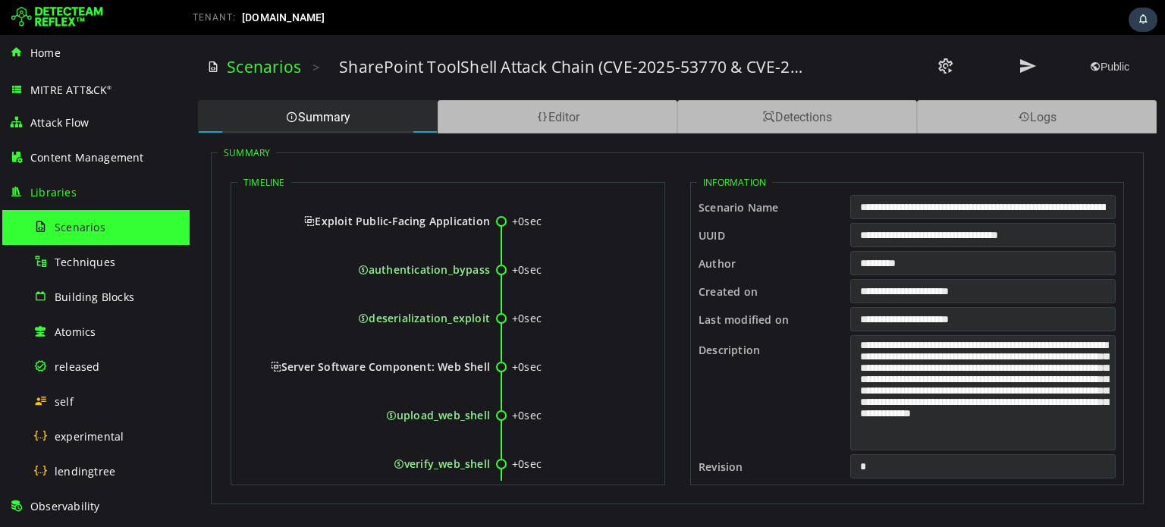
click at [368, 217] on span "Exploit Public-Facing Application" at bounding box center [397, 221] width 186 height 14
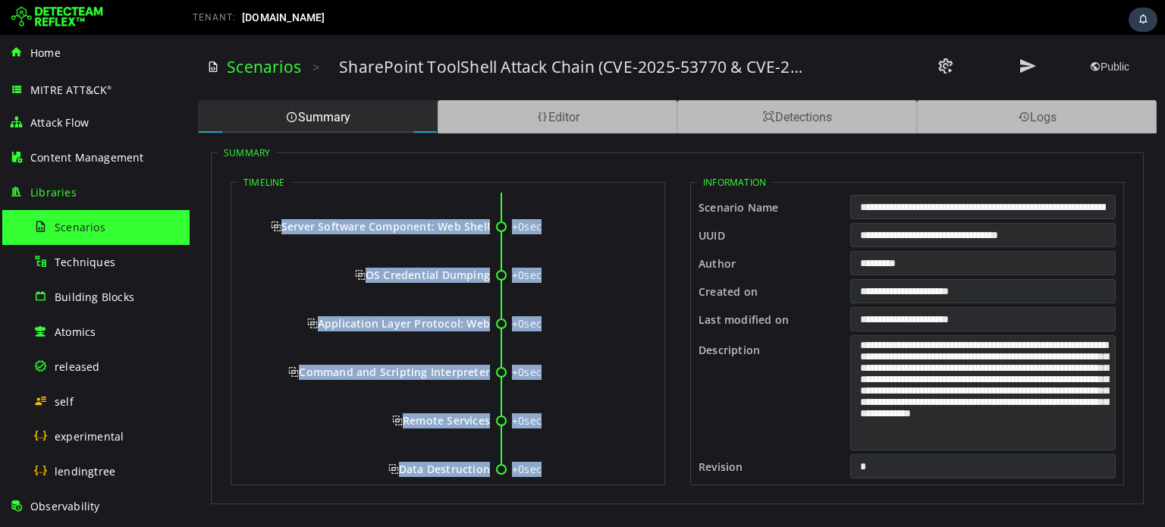
scroll to position [75, 0]
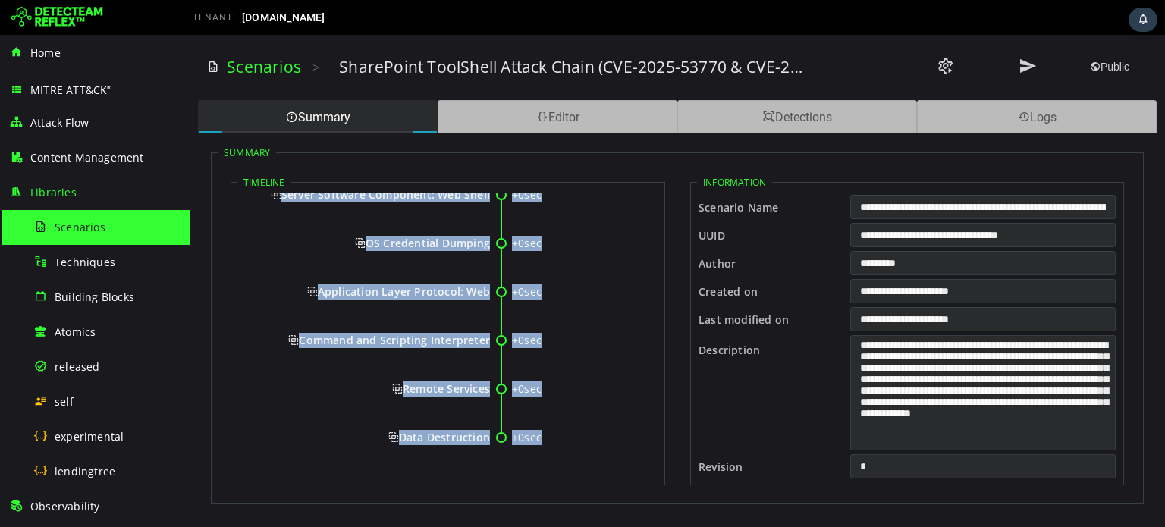
drag, startPoint x: 305, startPoint y: 214, endPoint x: 486, endPoint y: 439, distance: 289.2
click at [486, 439] on div "+0sec Exploit Public-Facing Application +0sec Server Software Component: Web Sh…" at bounding box center [447, 298] width 421 height 361
copy div "Exploit Public-Facing Application +0sec Server Software Component: Web Shell +0…"
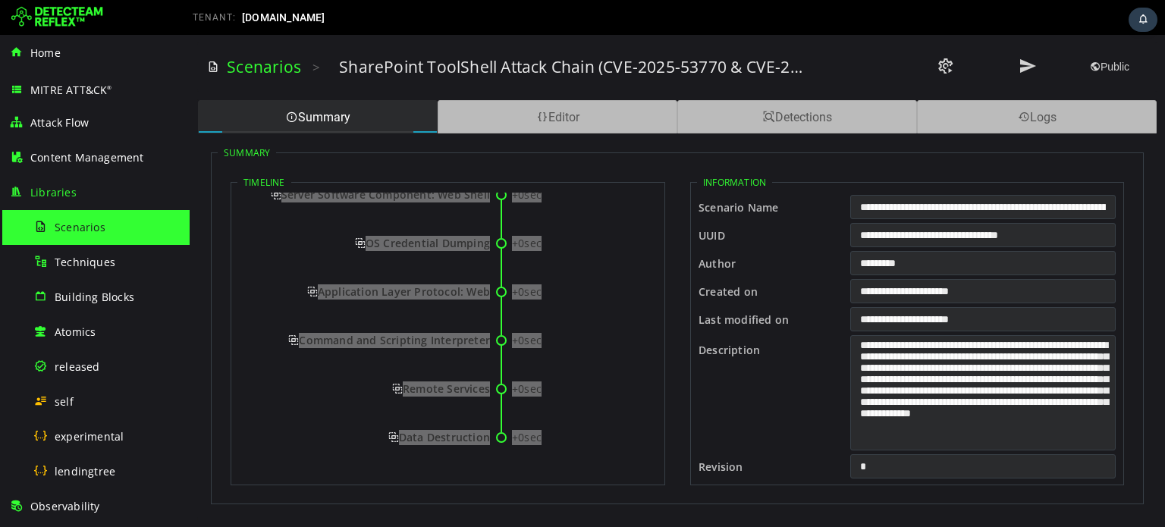
click at [79, 236] on div "Scenarios" at bounding box center [106, 227] width 147 height 34
click at [79, 222] on span "Scenarios" at bounding box center [80, 227] width 51 height 14
click at [58, 190] on span "Libraries" at bounding box center [53, 192] width 46 height 14
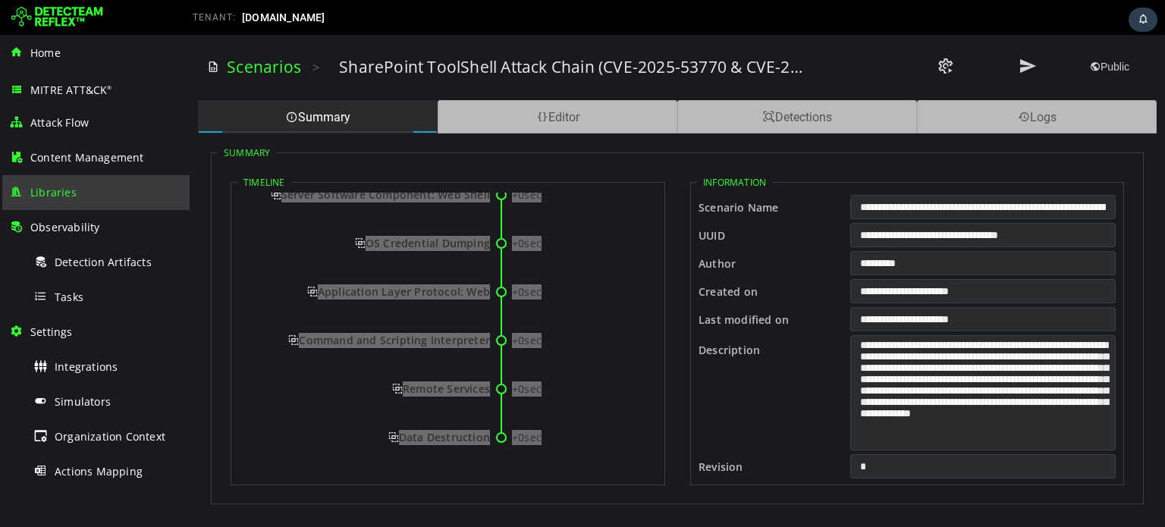
click at [68, 197] on span "Libraries" at bounding box center [53, 192] width 46 height 14
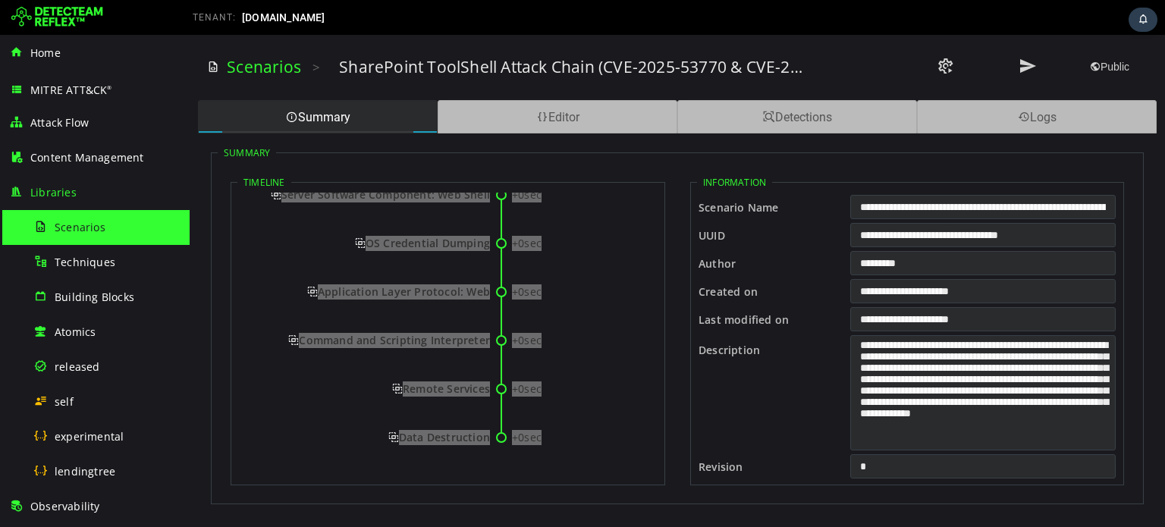
click at [63, 235] on div "Scenarios" at bounding box center [106, 227] width 147 height 34
click at [67, 251] on div "Techniques" at bounding box center [106, 262] width 147 height 34
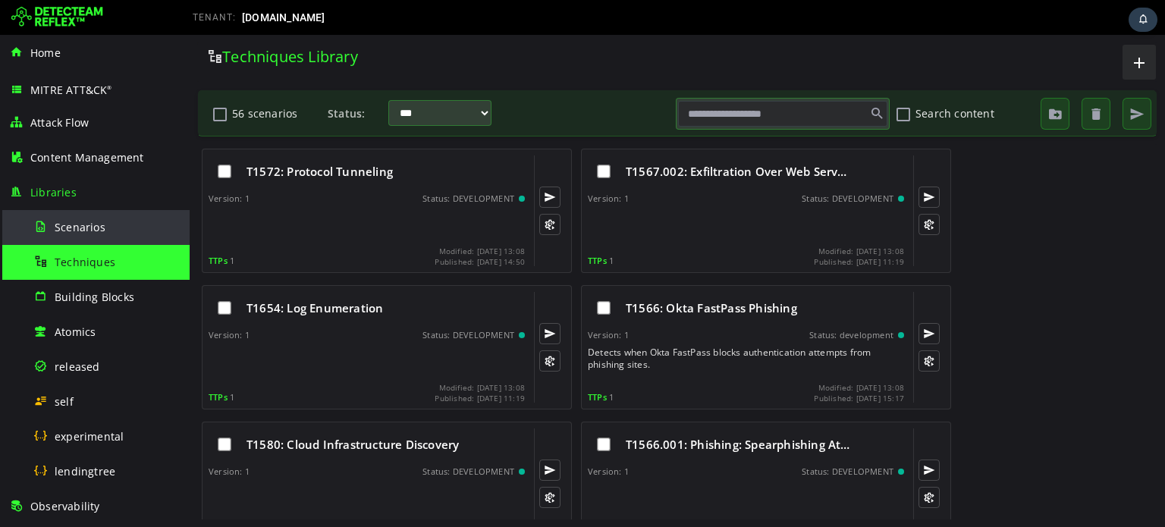
click at [71, 233] on span "Scenarios" at bounding box center [80, 227] width 51 height 14
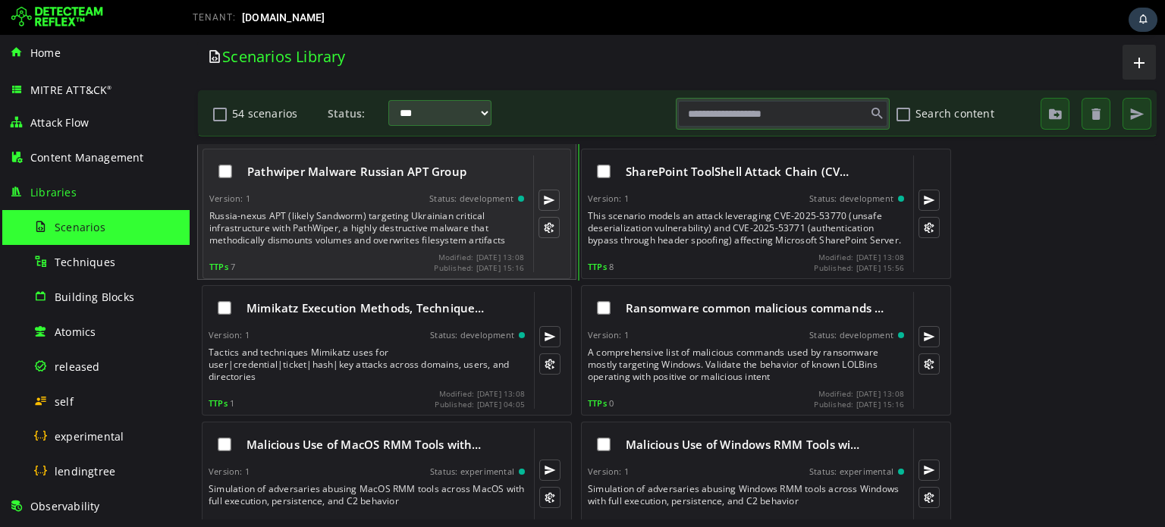
click at [288, 203] on div "Pathwiper Malware Russian APT Group Version: 1 Status: development TTPs 7 Modif…" at bounding box center [366, 214] width 315 height 117
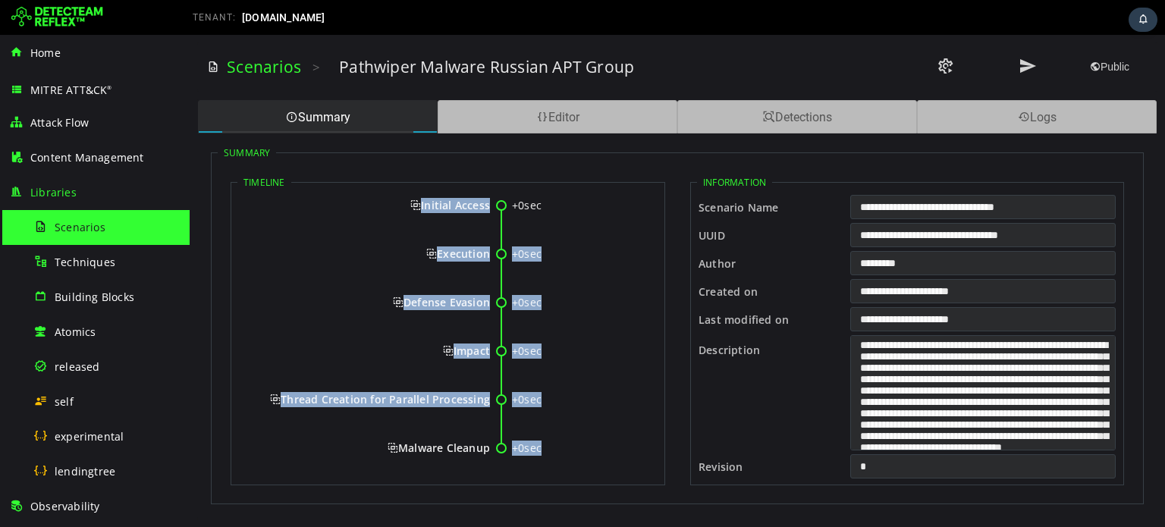
scroll to position [27, 0]
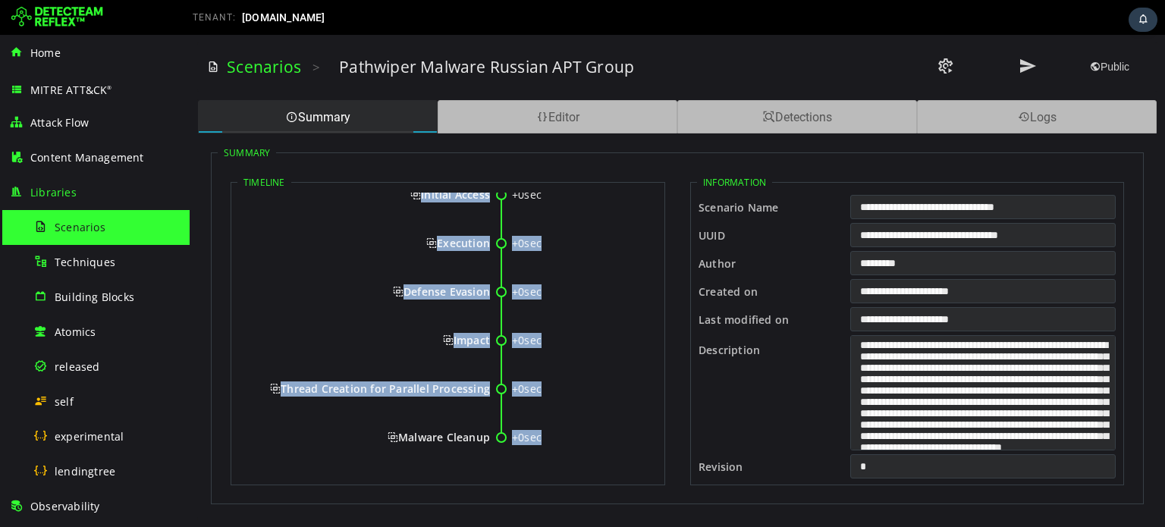
drag, startPoint x: 407, startPoint y: 216, endPoint x: 489, endPoint y: 430, distance: 228.8
click at [489, 430] on div "+0sec Initial Access +0sec Execution +0sec Defense Evasion +0sec Impact +0sec T…" at bounding box center [447, 322] width 421 height 313
copy div "Initial Access +0sec Execution +0sec Defense Evasion +0sec Impact +0sec Thread …"
click at [602, 303] on div "+0sec Defense Evasion" at bounding box center [447, 309] width 421 height 49
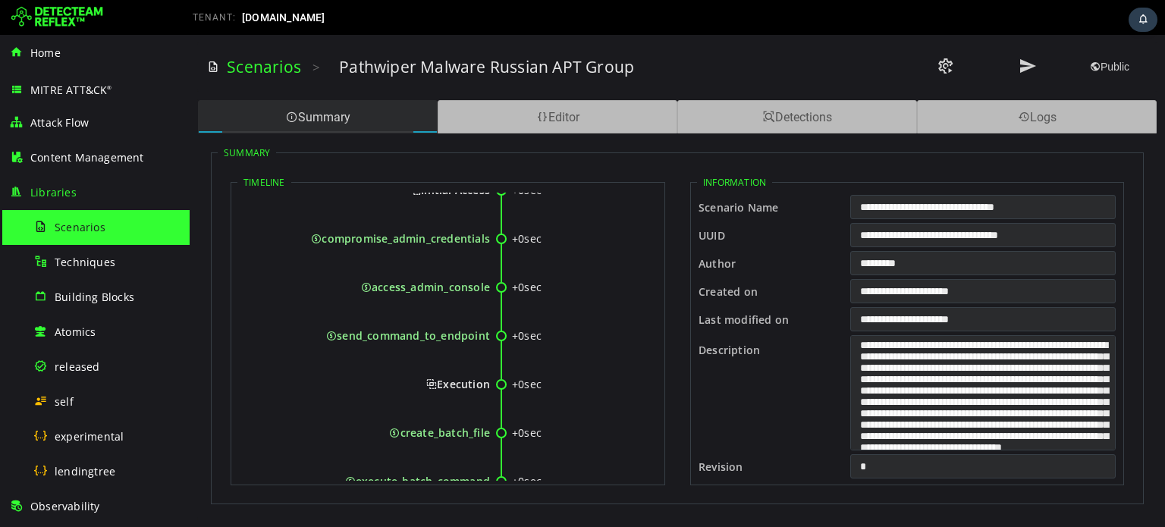
scroll to position [0, 0]
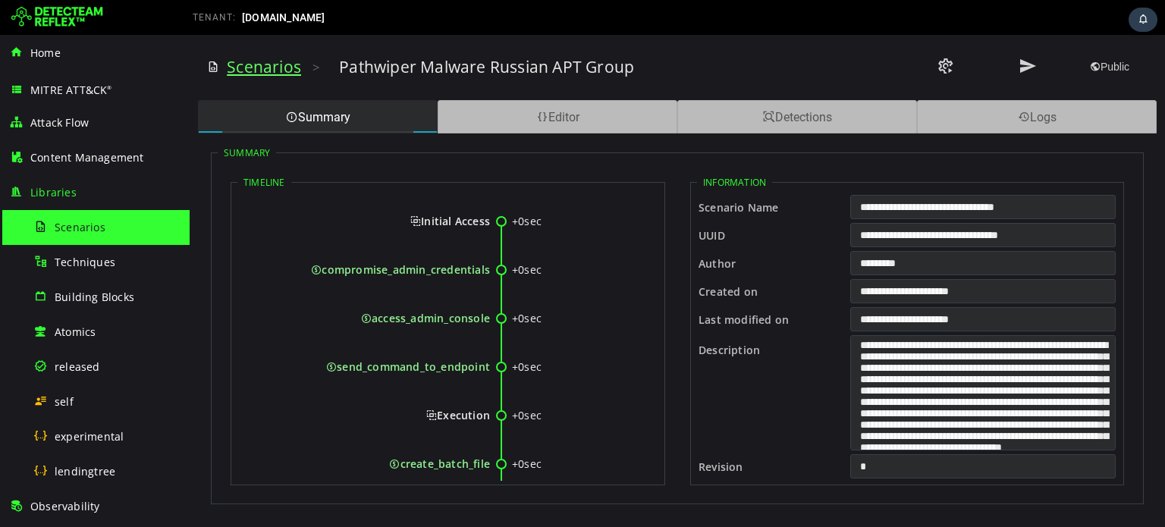
click at [290, 69] on link "Scenarios" at bounding box center [264, 66] width 74 height 21
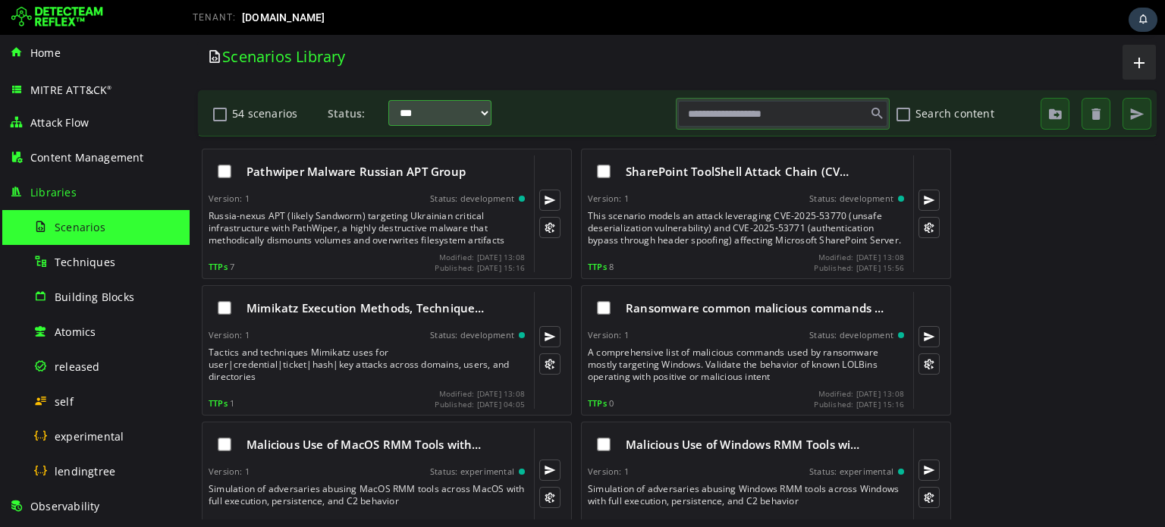
click at [418, 102] on select "**********" at bounding box center [439, 113] width 103 height 26
click at [448, 70] on div "Scenarios Library" at bounding box center [428, 62] width 461 height 38
click at [591, 67] on div "Scenarios Library" at bounding box center [428, 62] width 461 height 38
